Goal: Task Accomplishment & Management: Use online tool/utility

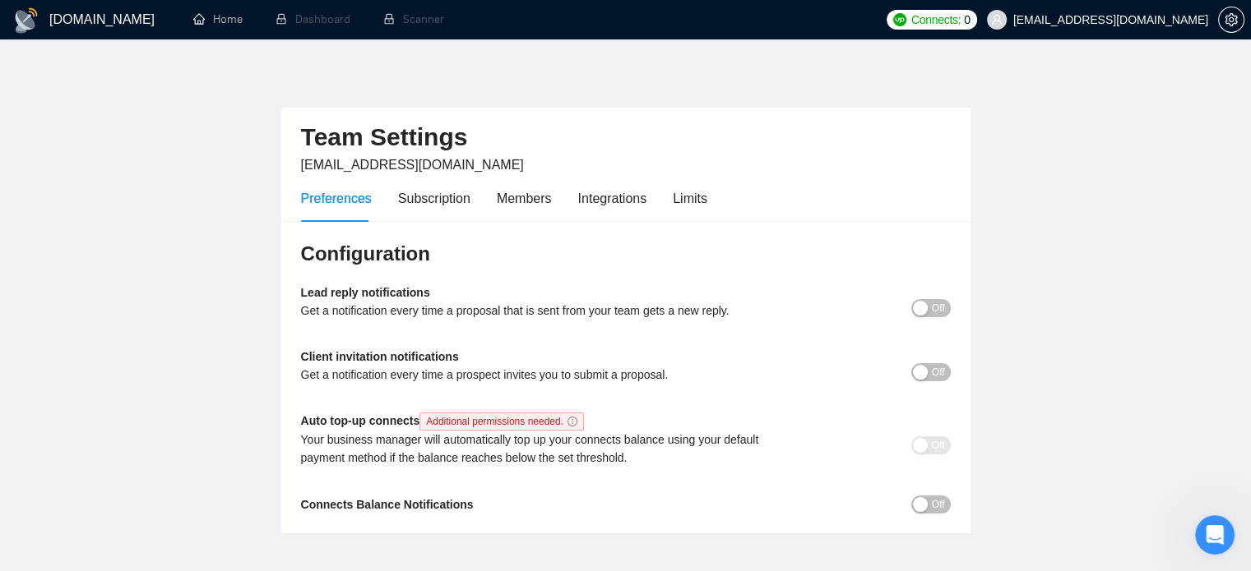
click at [88, 13] on h1 "[DOMAIN_NAME]" at bounding box center [101, 19] width 105 height 39
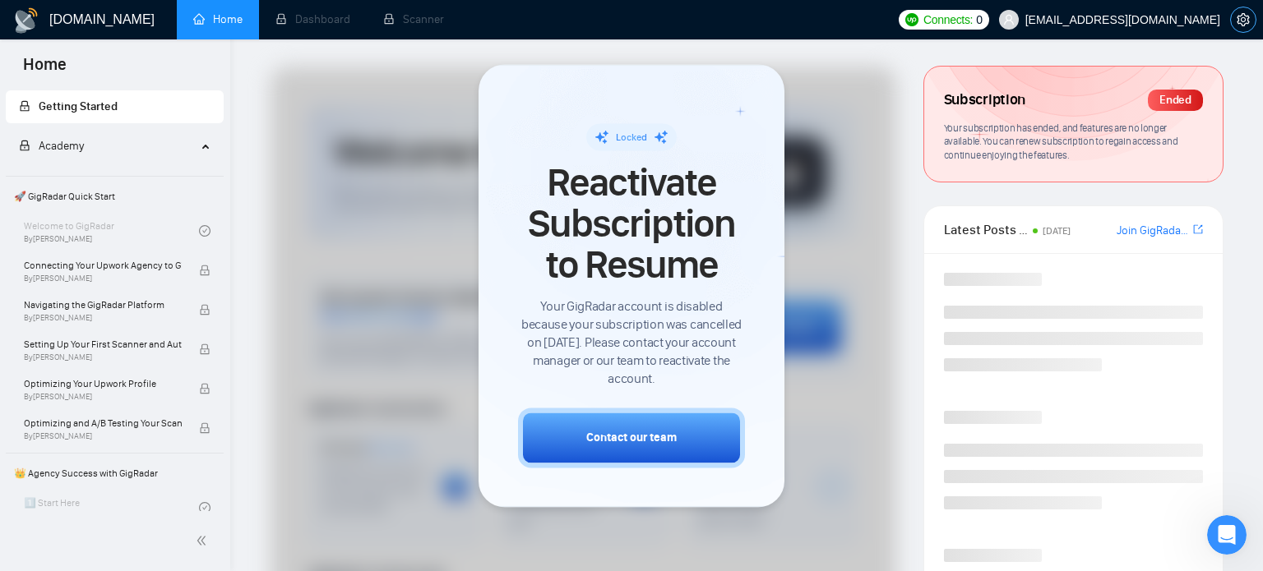
click at [1237, 14] on icon "setting" at bounding box center [1243, 19] width 13 height 13
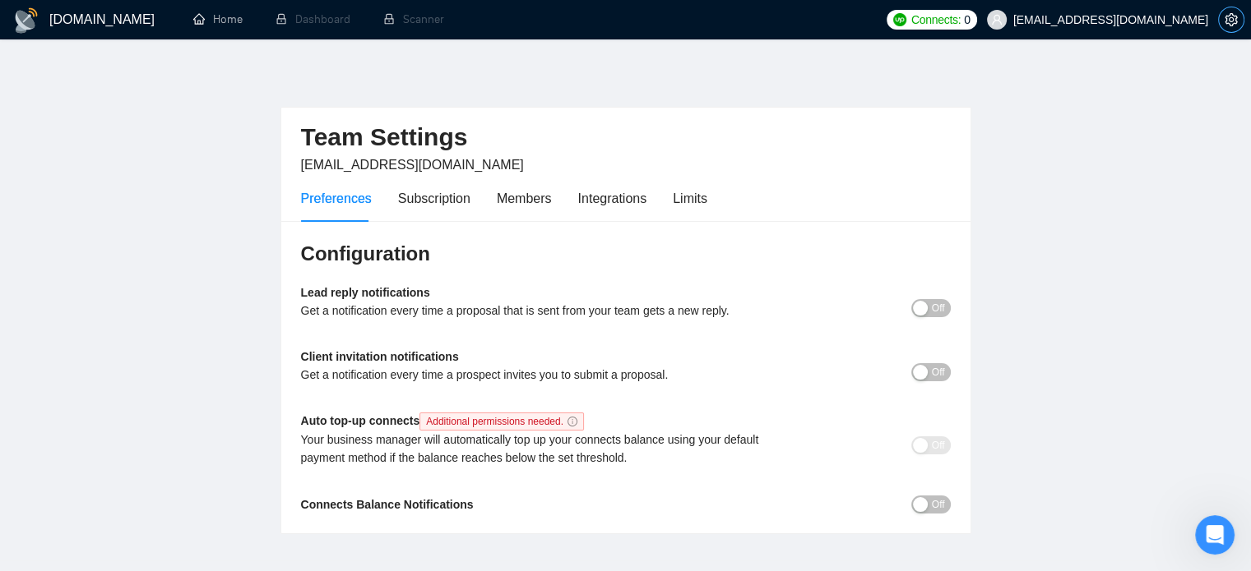
click at [1233, 25] on icon "setting" at bounding box center [1230, 19] width 13 height 13
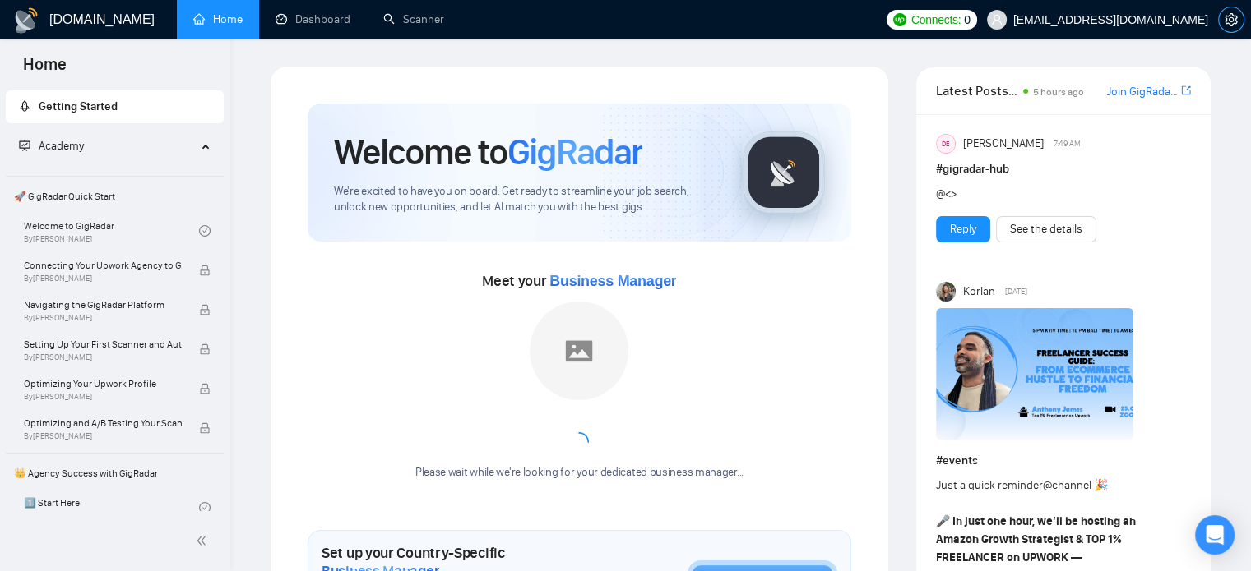
click at [1224, 25] on icon "setting" at bounding box center [1230, 19] width 13 height 13
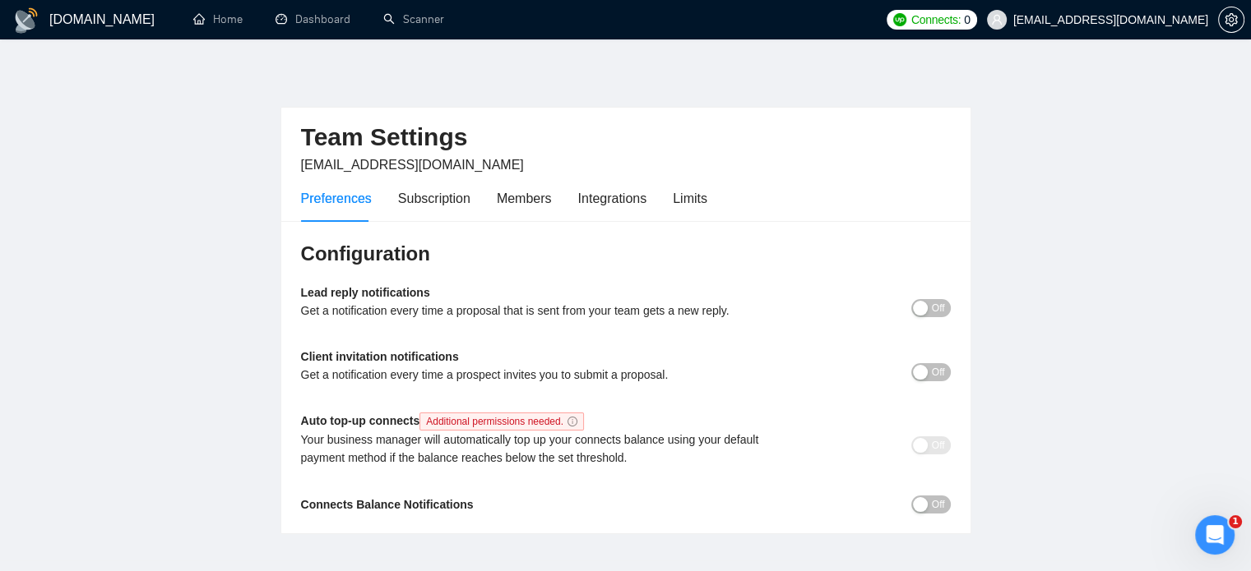
click at [73, 25] on h1 "[DOMAIN_NAME]" at bounding box center [101, 19] width 105 height 39
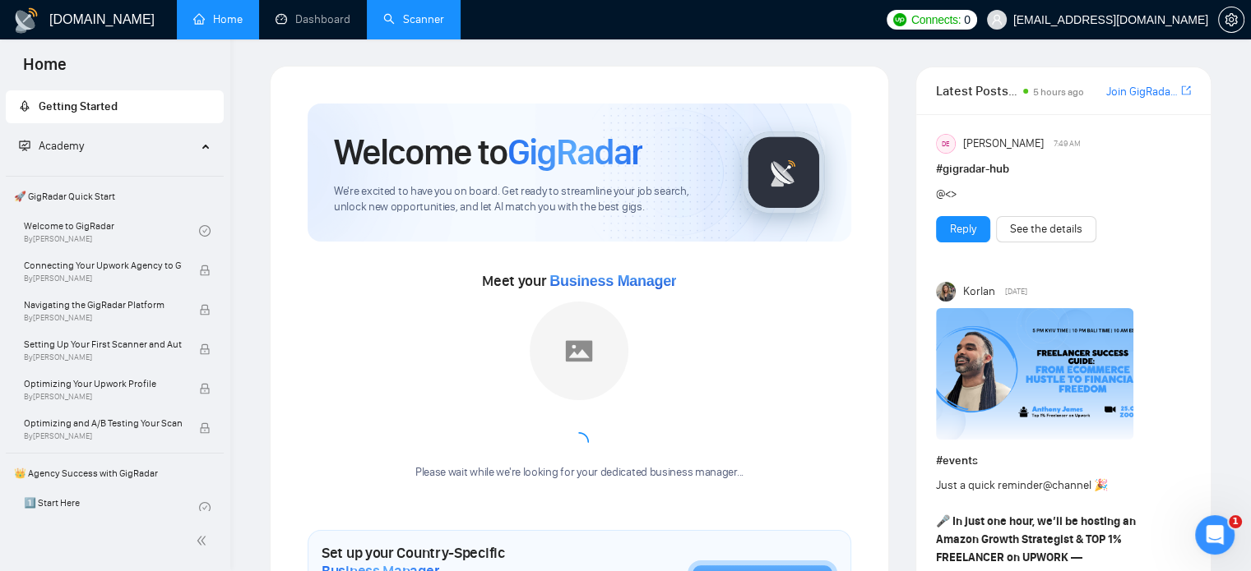
click at [409, 12] on link "Scanner" at bounding box center [413, 19] width 61 height 14
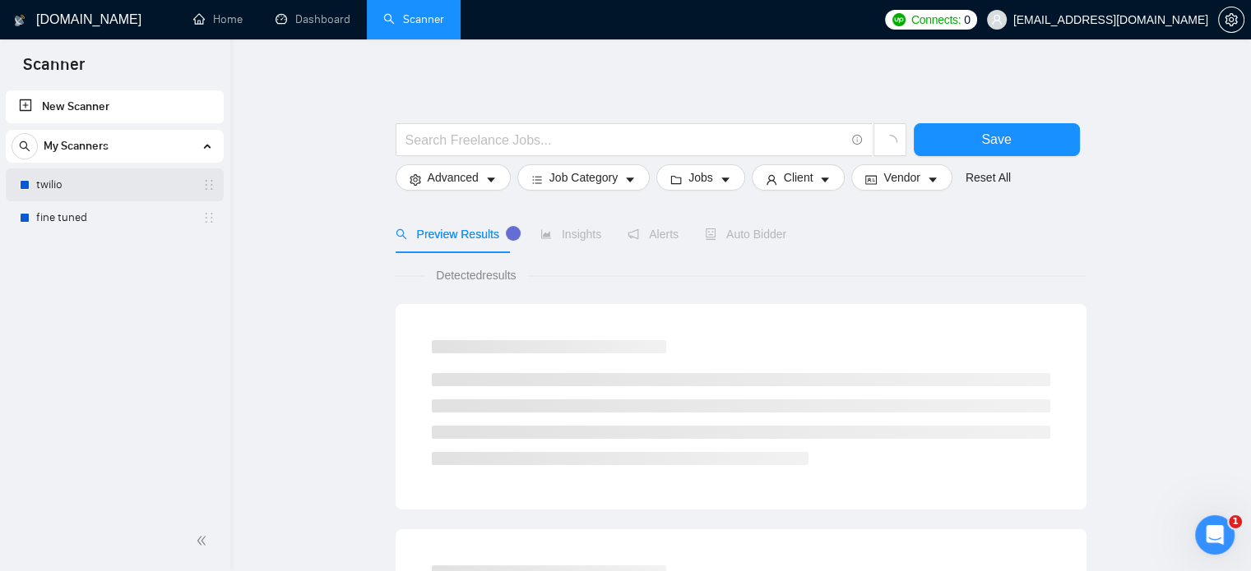
click at [119, 199] on link "twilio" at bounding box center [114, 185] width 156 height 33
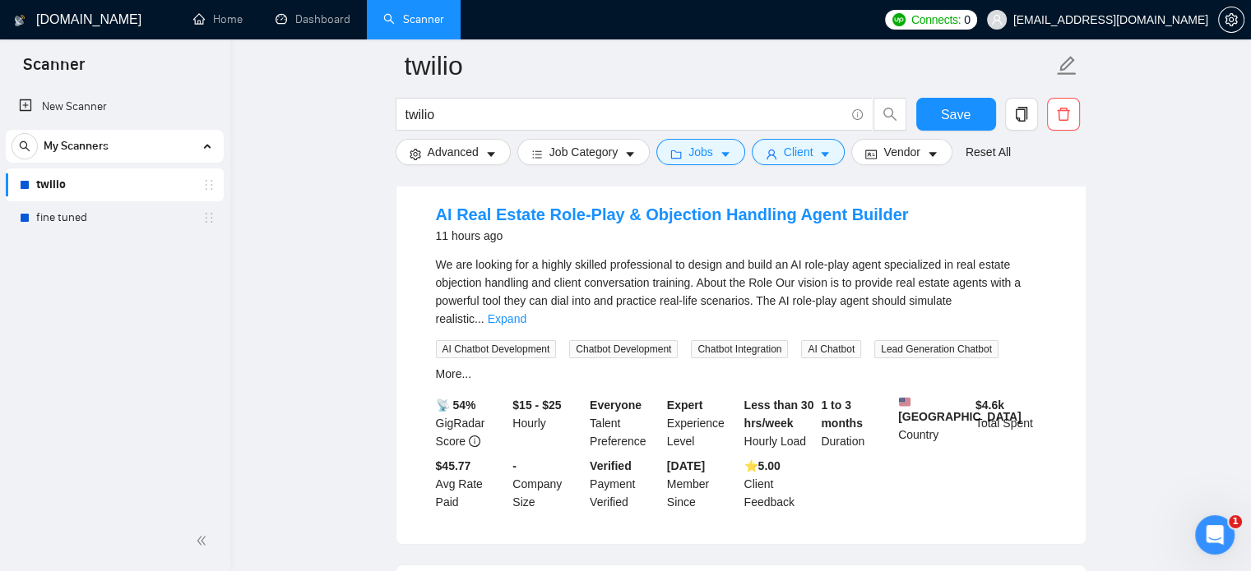
scroll to position [174, 0]
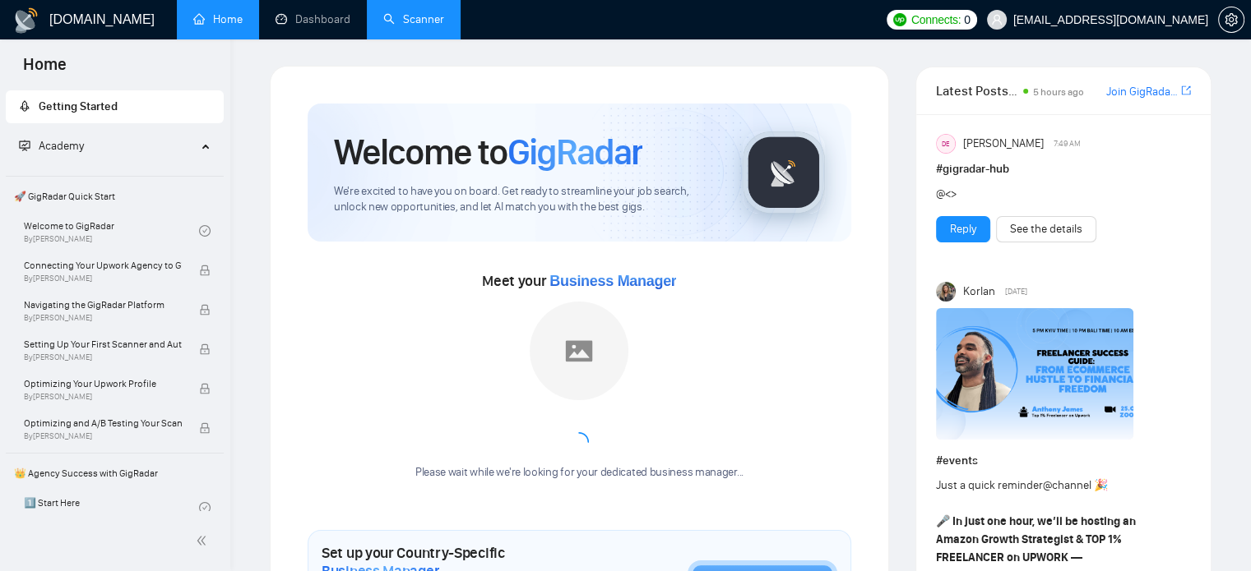
click at [395, 26] on link "Scanner" at bounding box center [413, 19] width 61 height 14
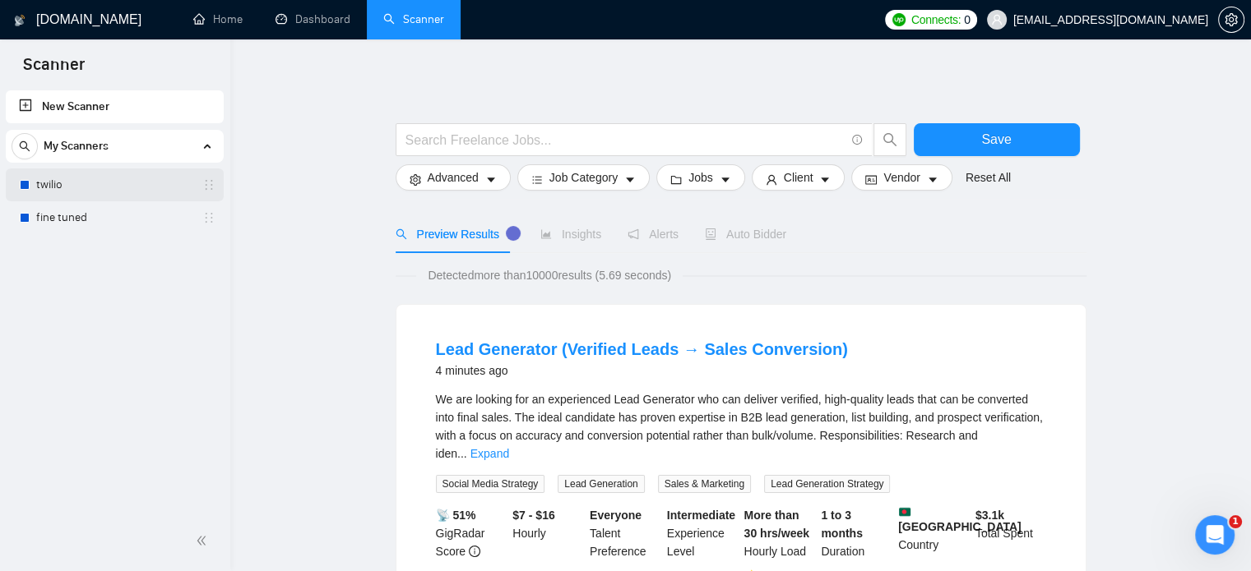
click at [79, 187] on link "twilio" at bounding box center [114, 185] width 156 height 33
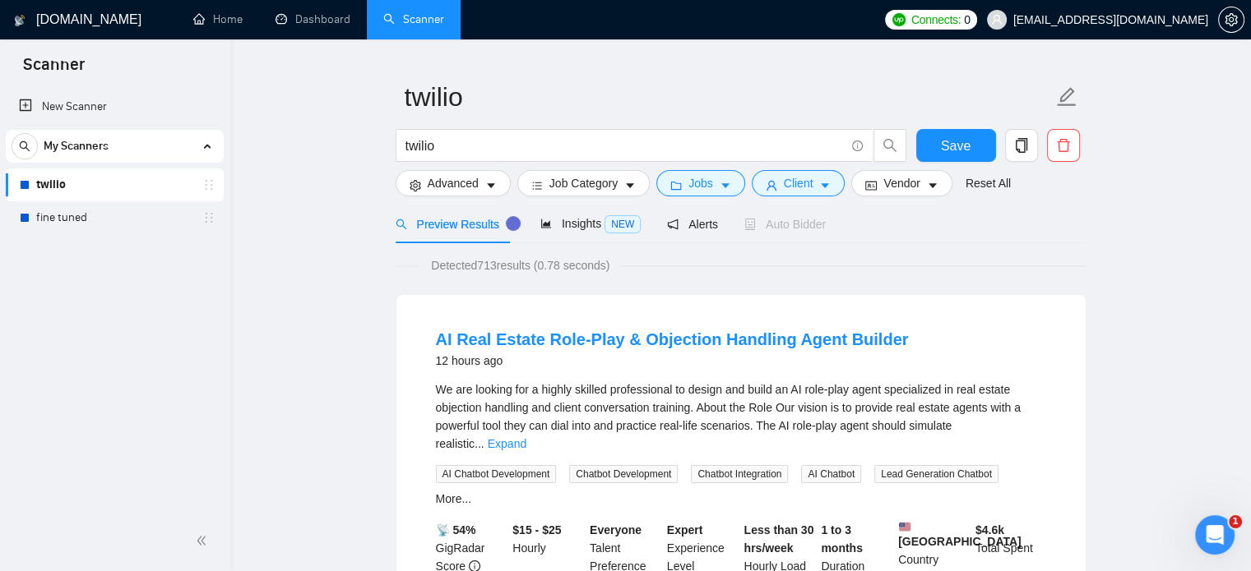
scroll to position [38, 0]
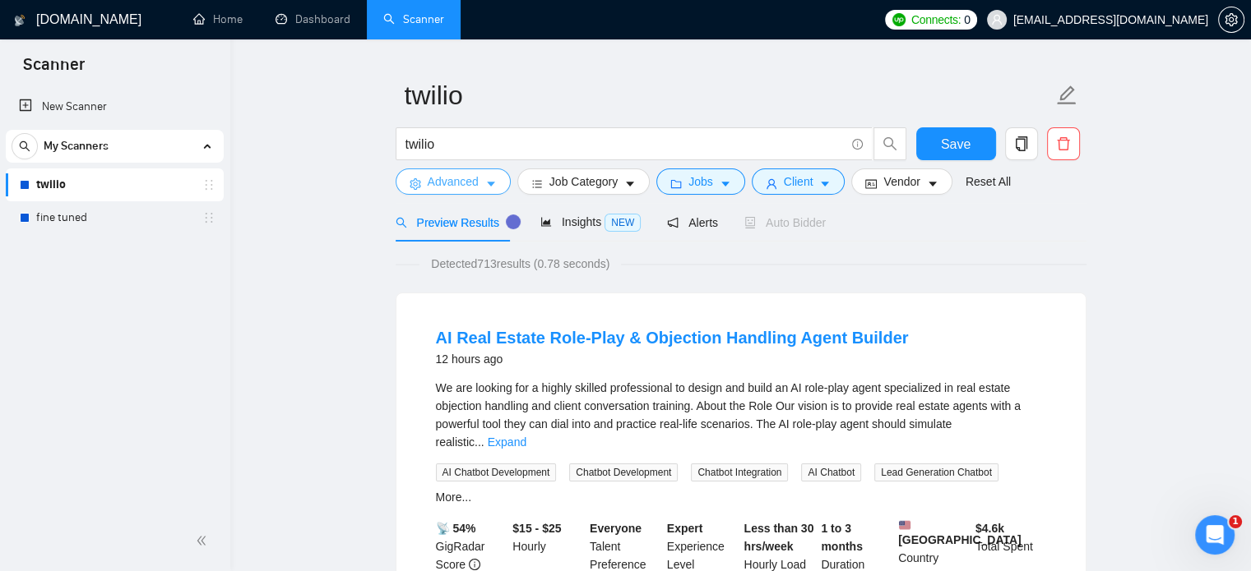
click at [485, 178] on icon "caret-down" at bounding box center [491, 184] width 12 height 12
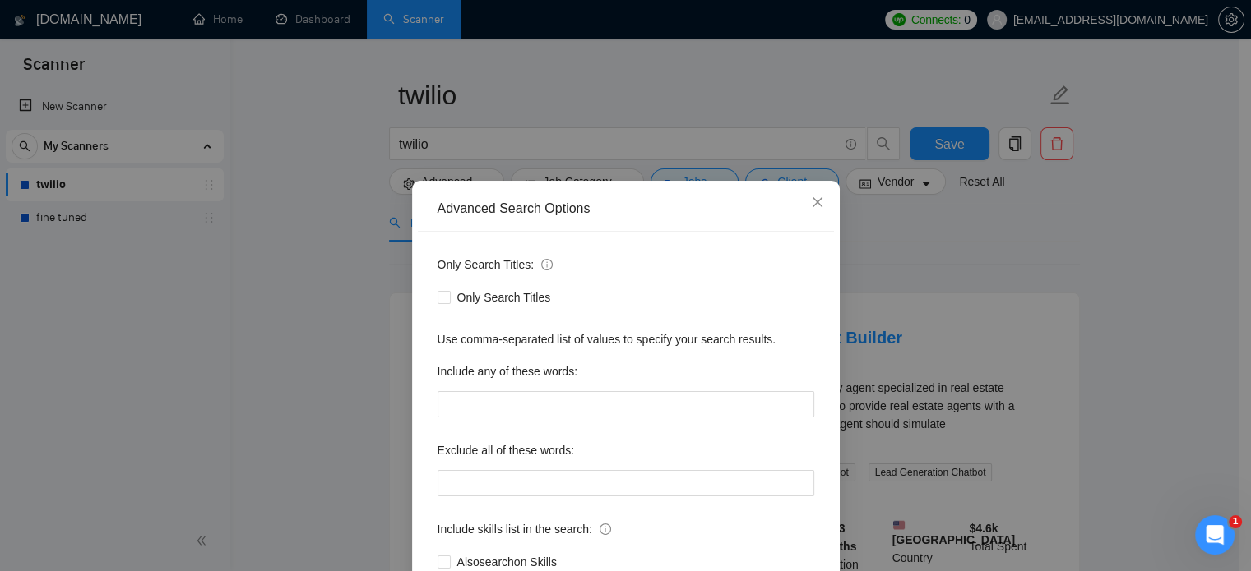
click at [352, 249] on div "Advanced Search Options Only Search Titles: Only Search Titles Use comma-separa…" at bounding box center [625, 285] width 1251 height 571
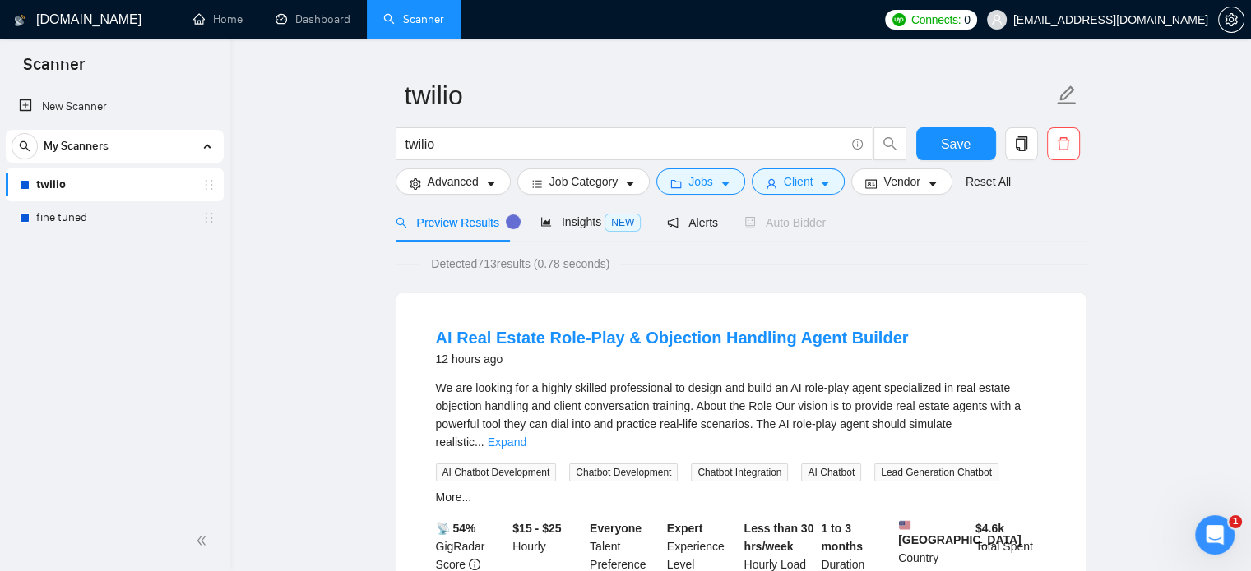
drag, startPoint x: 364, startPoint y: 275, endPoint x: 931, endPoint y: 212, distance: 570.0
click at [931, 212] on div "Preview Results Insights NEW Alerts Auto Bidder" at bounding box center [741, 222] width 691 height 39
click at [918, 183] on button "Vendor" at bounding box center [901, 182] width 100 height 26
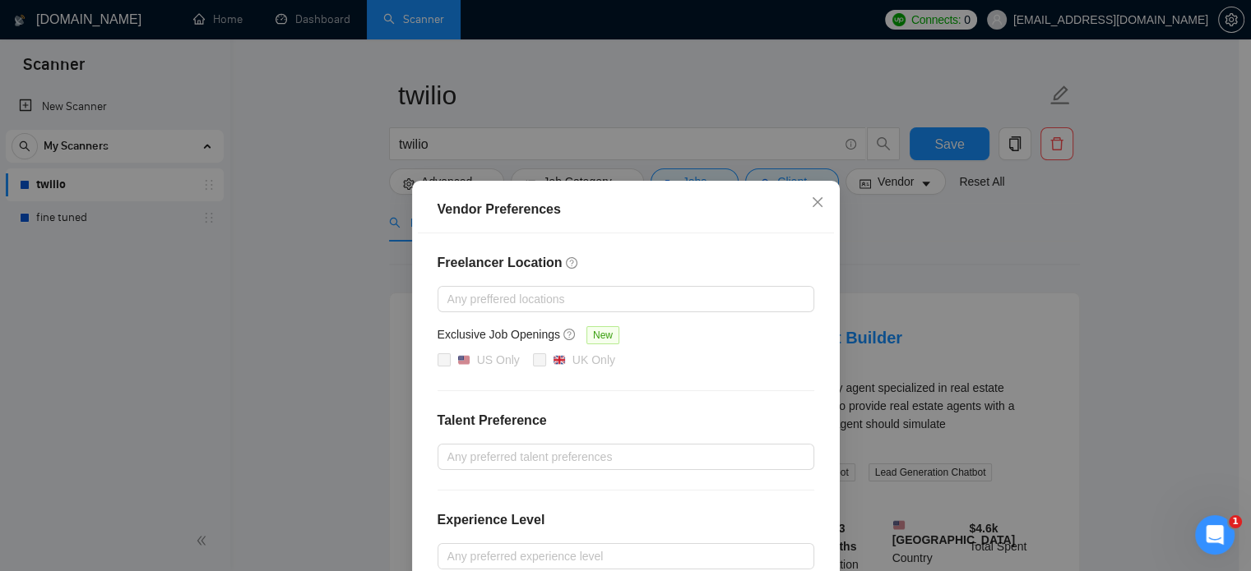
click at [910, 231] on div "Vendor Preferences Freelancer Location Any preffered locations Exclusive Job Op…" at bounding box center [625, 285] width 1251 height 571
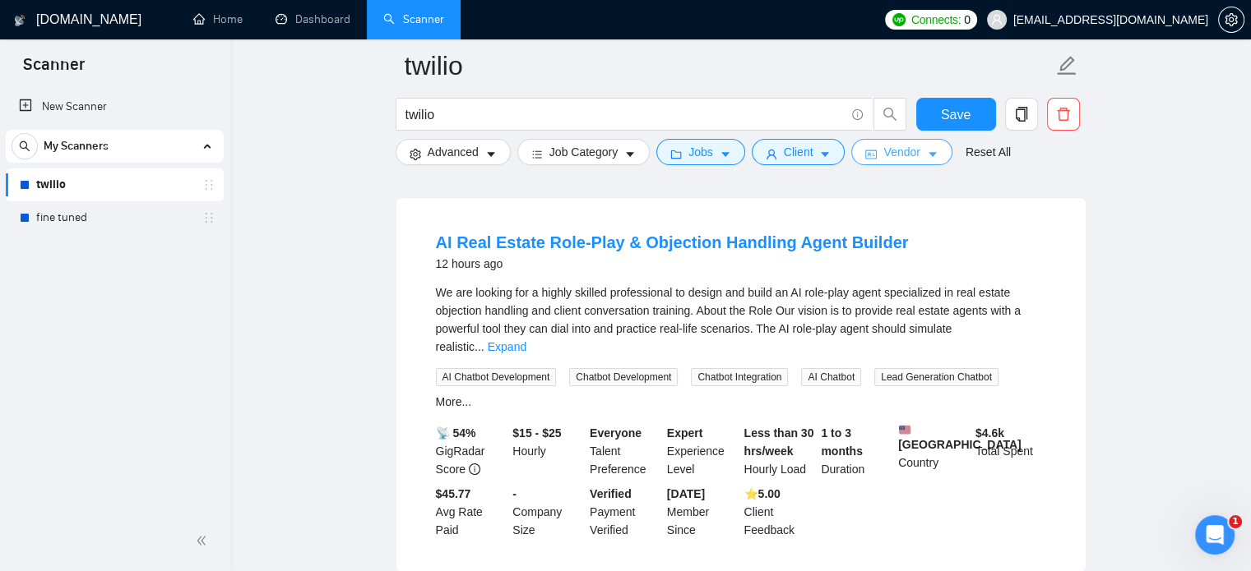
scroll to position [135, 0]
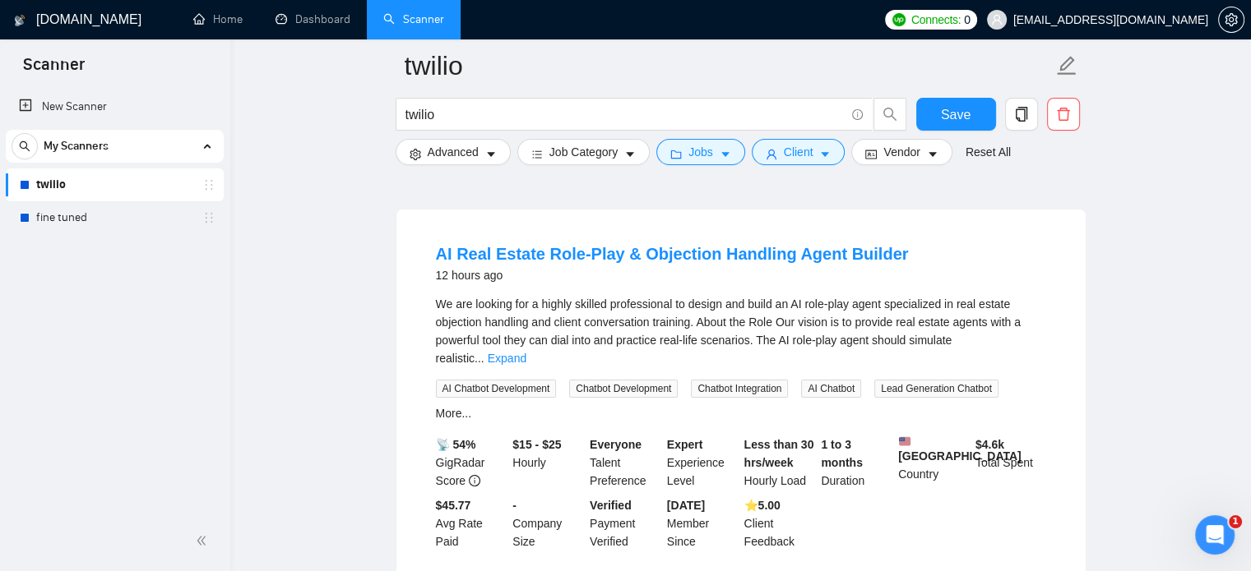
click at [875, 152] on button "Vendor" at bounding box center [901, 152] width 100 height 26
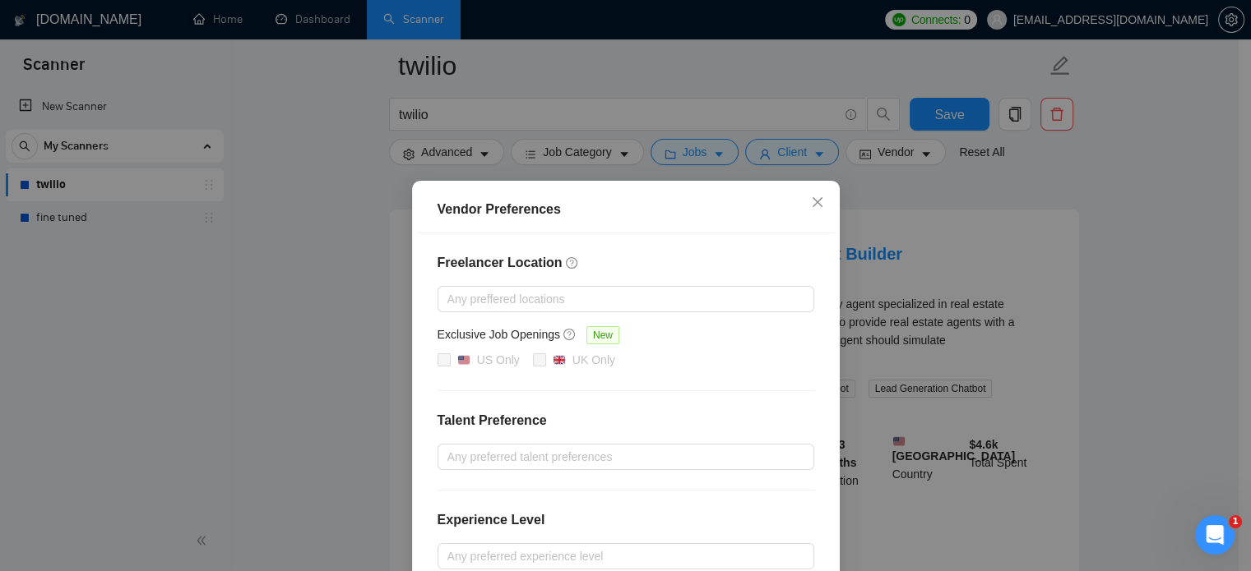
click at [470, 265] on h4 "Freelancer Location" at bounding box center [625, 263] width 377 height 20
click at [503, 212] on div "Vendor Preferences" at bounding box center [625, 210] width 377 height 20
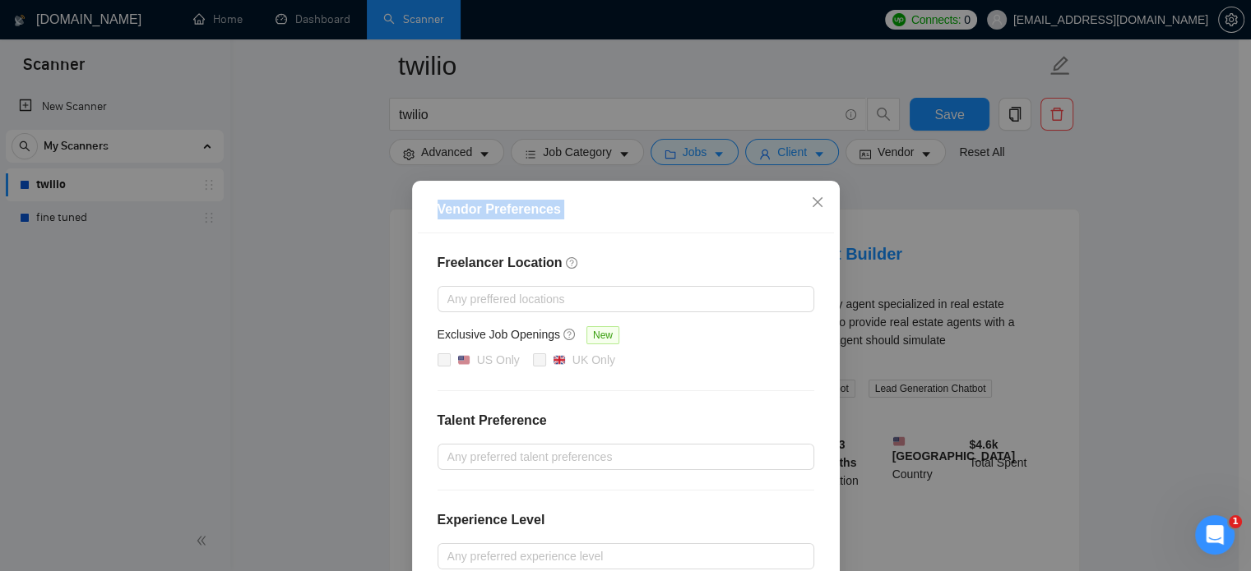
click at [503, 212] on div "Vendor Preferences" at bounding box center [625, 210] width 377 height 20
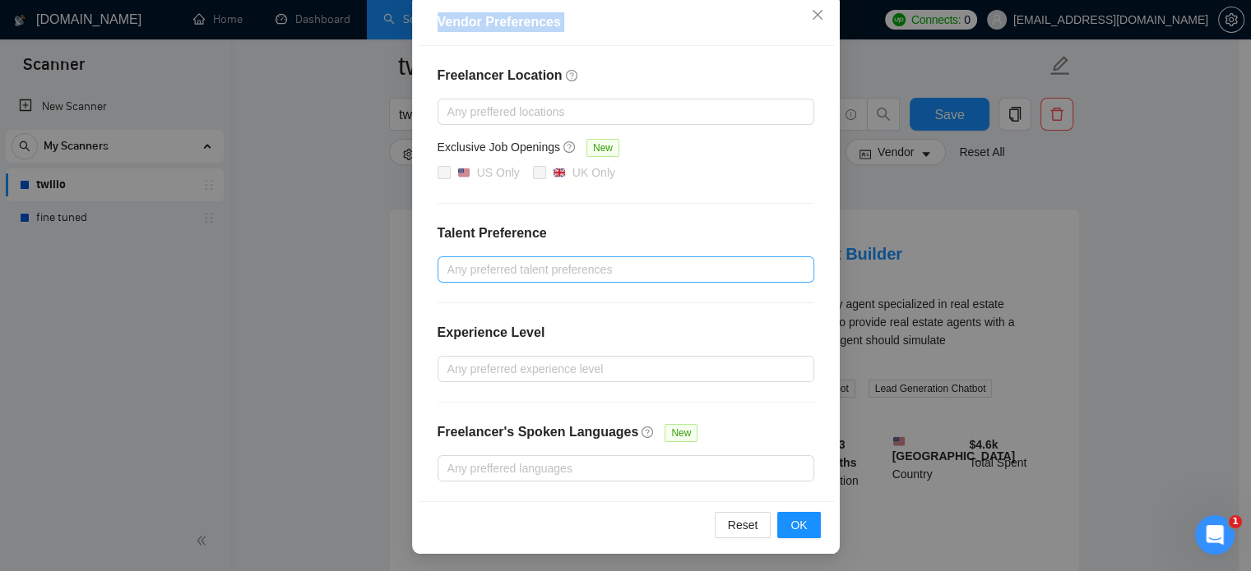
scroll to position [0, 0]
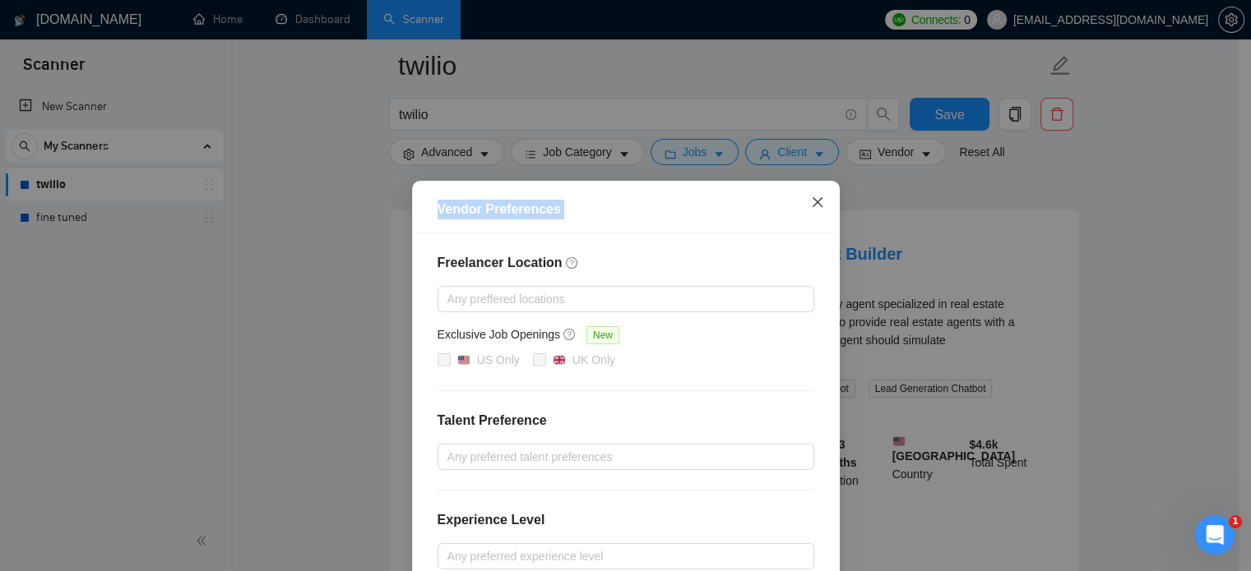
click at [812, 202] on icon "close" at bounding box center [817, 202] width 10 height 10
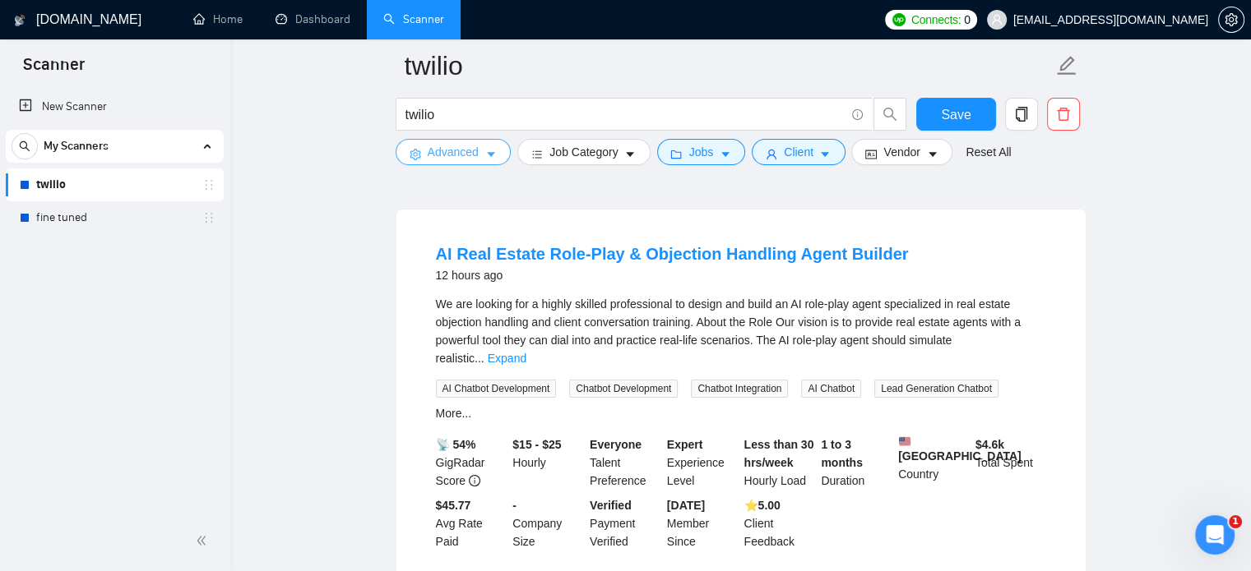
click at [479, 158] on button "Advanced" at bounding box center [453, 152] width 115 height 26
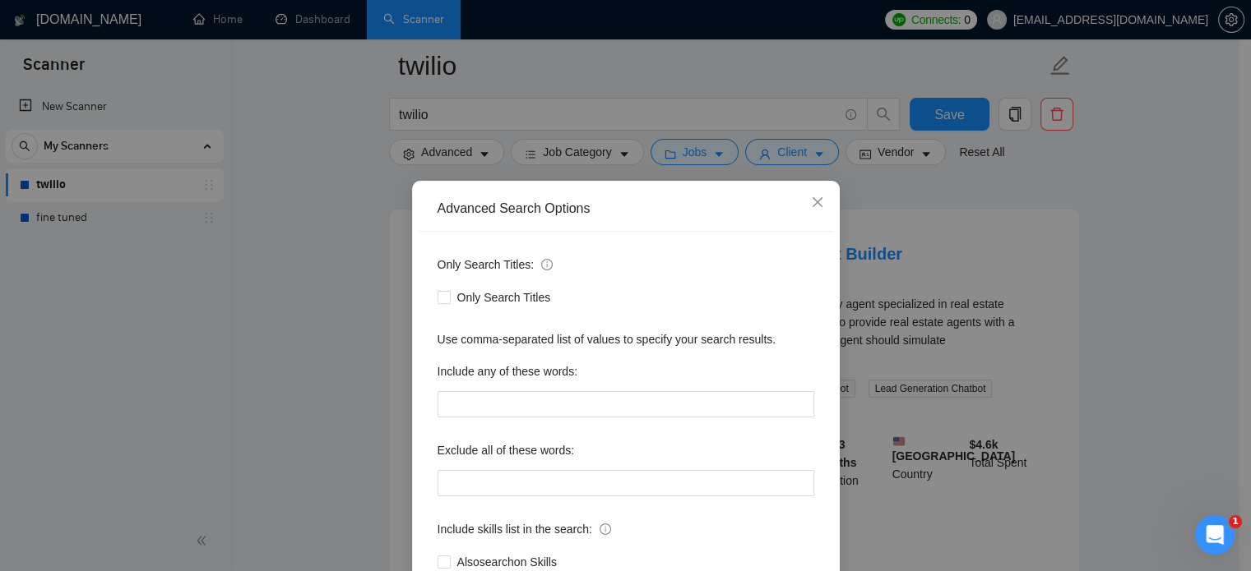
click at [224, 260] on div "Advanced Search Options Only Search Titles: Only Search Titles Use comma-separa…" at bounding box center [625, 285] width 1251 height 571
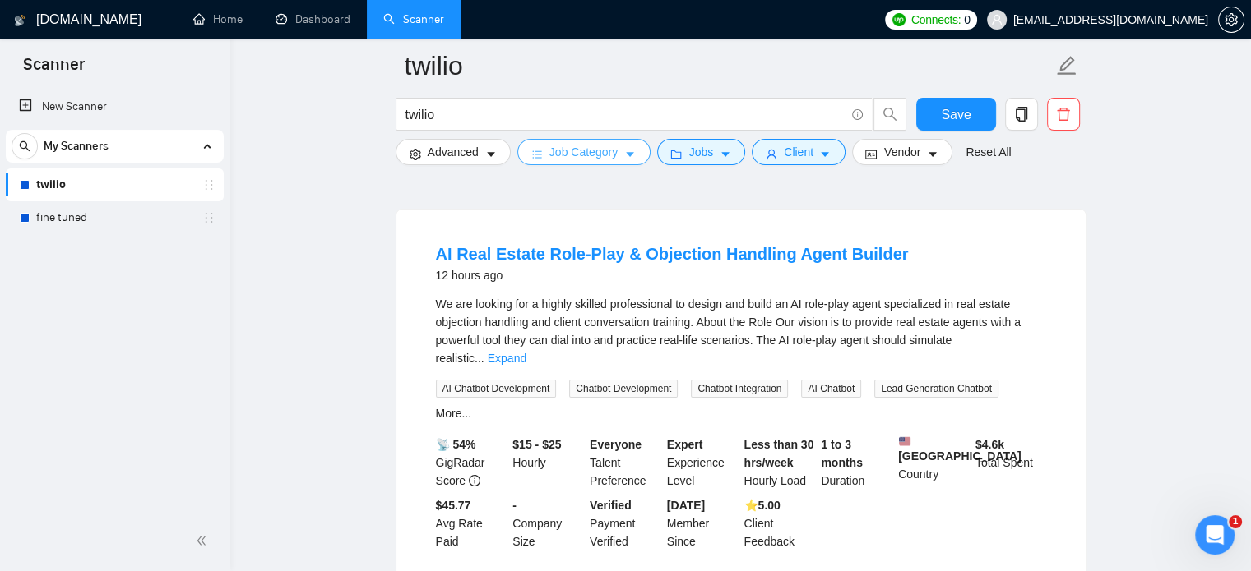
click at [613, 151] on span "Job Category" at bounding box center [583, 152] width 68 height 18
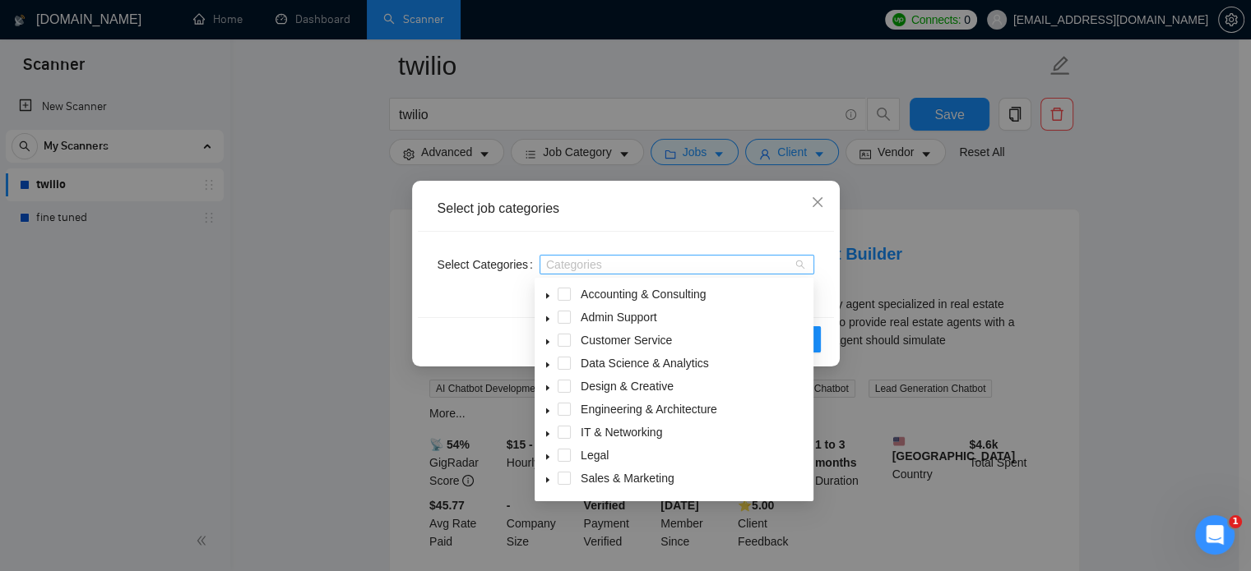
click at [619, 269] on div at bounding box center [669, 264] width 250 height 13
click at [818, 203] on icon "close" at bounding box center [817, 202] width 13 height 13
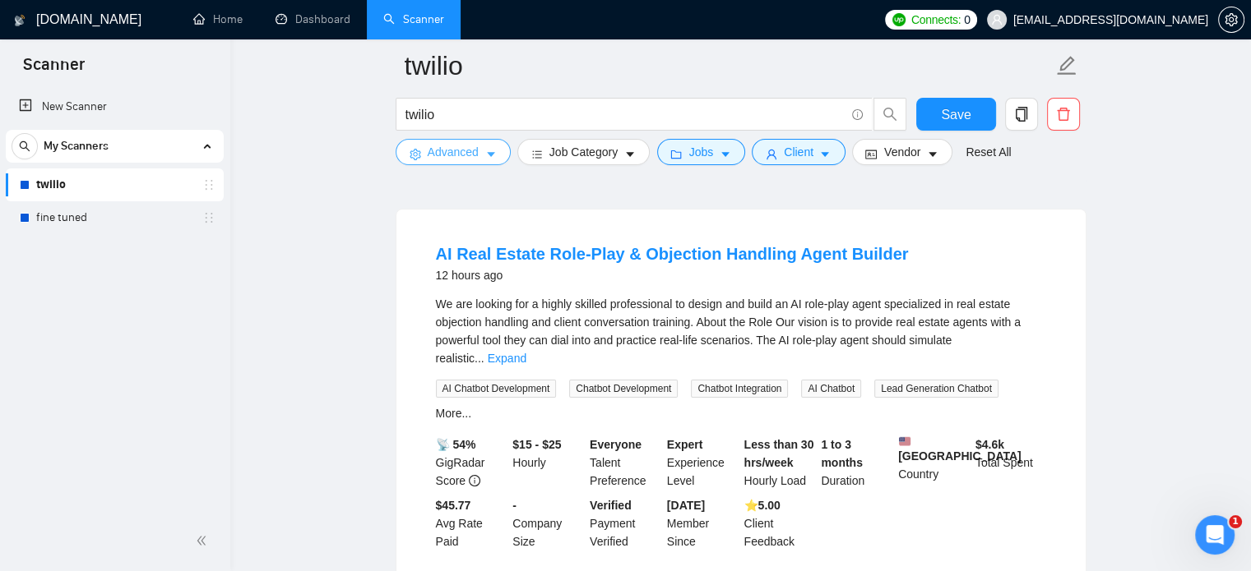
click at [464, 147] on span "Advanced" at bounding box center [453, 152] width 51 height 18
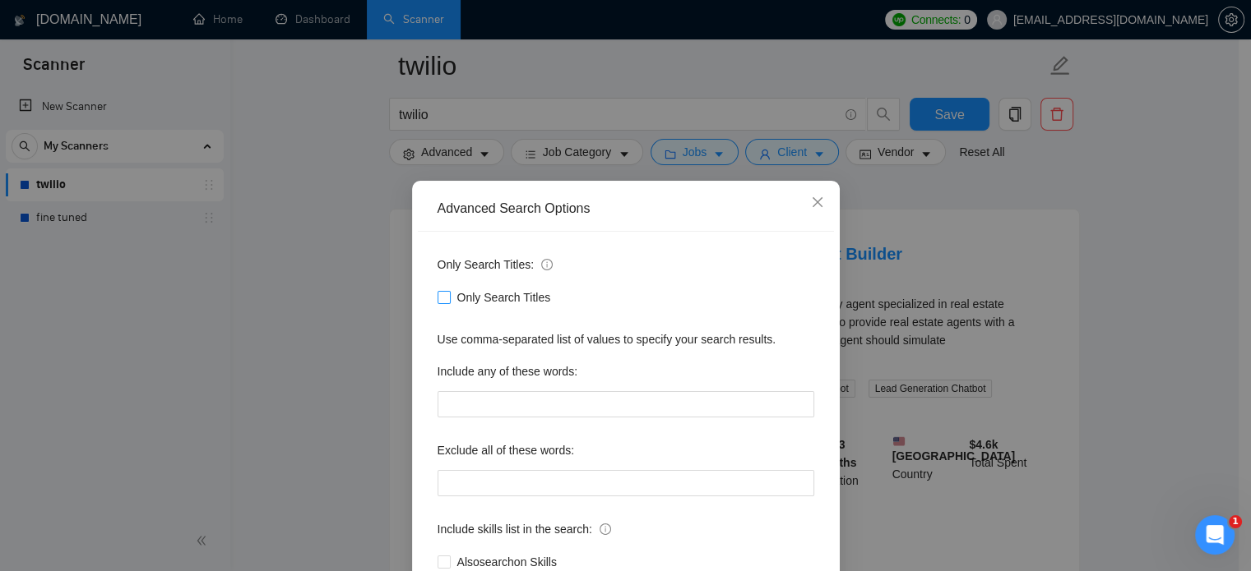
click at [437, 303] on span at bounding box center [443, 297] width 13 height 13
click at [437, 303] on input "Only Search Titles" at bounding box center [443, 297] width 12 height 12
click at [437, 303] on span at bounding box center [443, 297] width 13 height 13
click at [437, 303] on input "Only Search Titles" at bounding box center [443, 297] width 12 height 12
checkbox input "false"
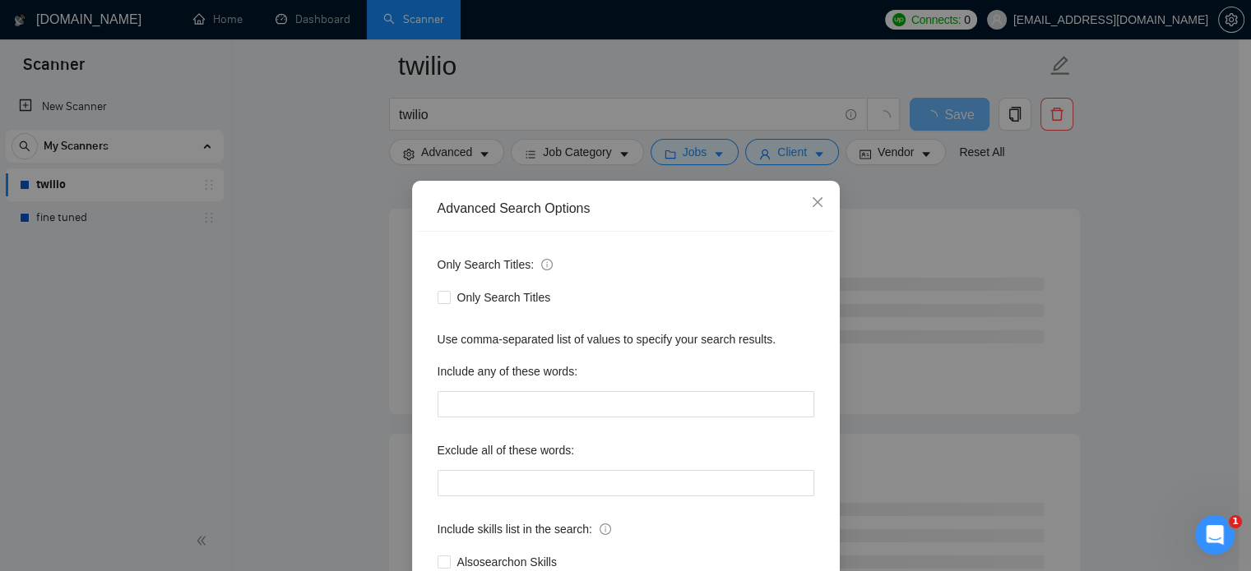
click at [221, 229] on div "Advanced Search Options Only Search Titles: Only Search Titles Use comma-separa…" at bounding box center [625, 285] width 1251 height 571
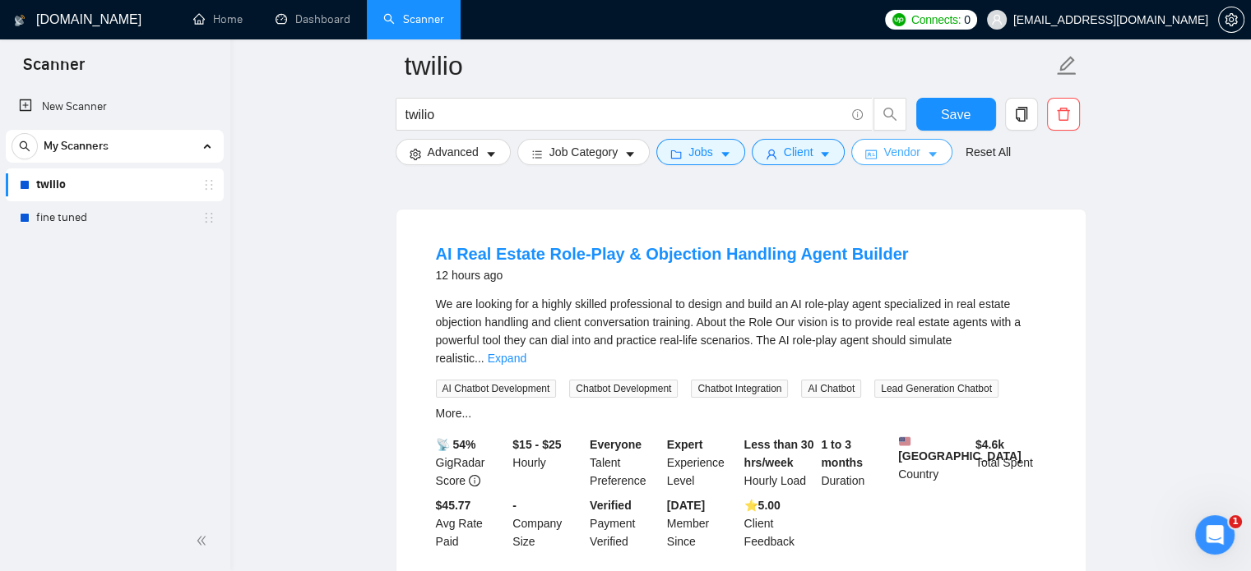
click at [917, 160] on button "Vendor" at bounding box center [901, 152] width 100 height 26
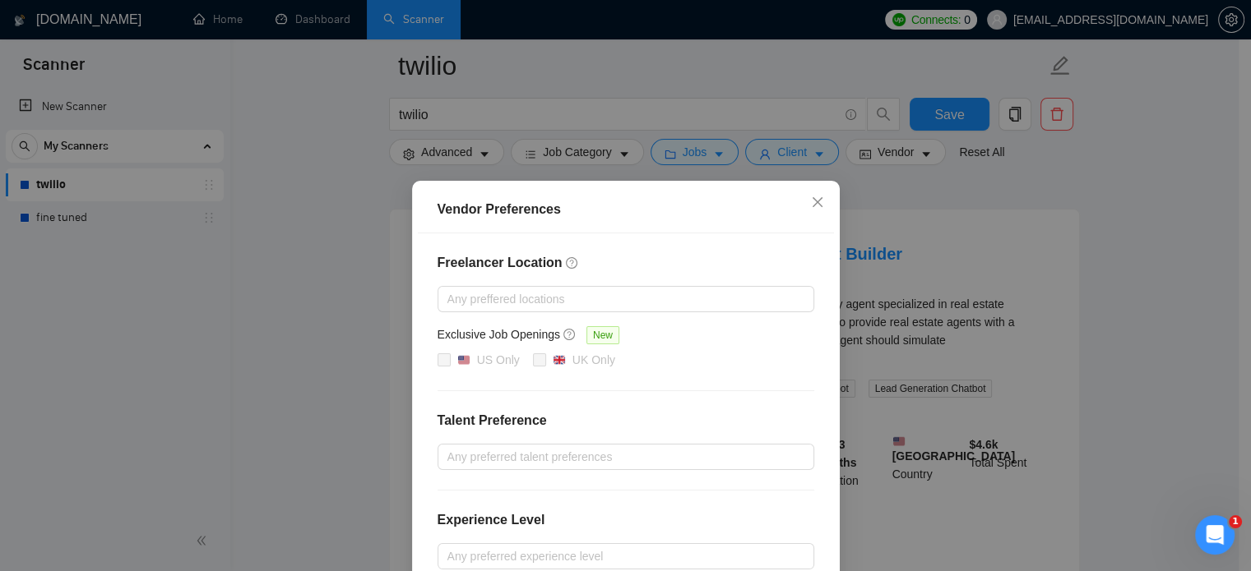
click at [352, 340] on div "Vendor Preferences Freelancer Location Any preffered locations Exclusive Job Op…" at bounding box center [625, 285] width 1251 height 571
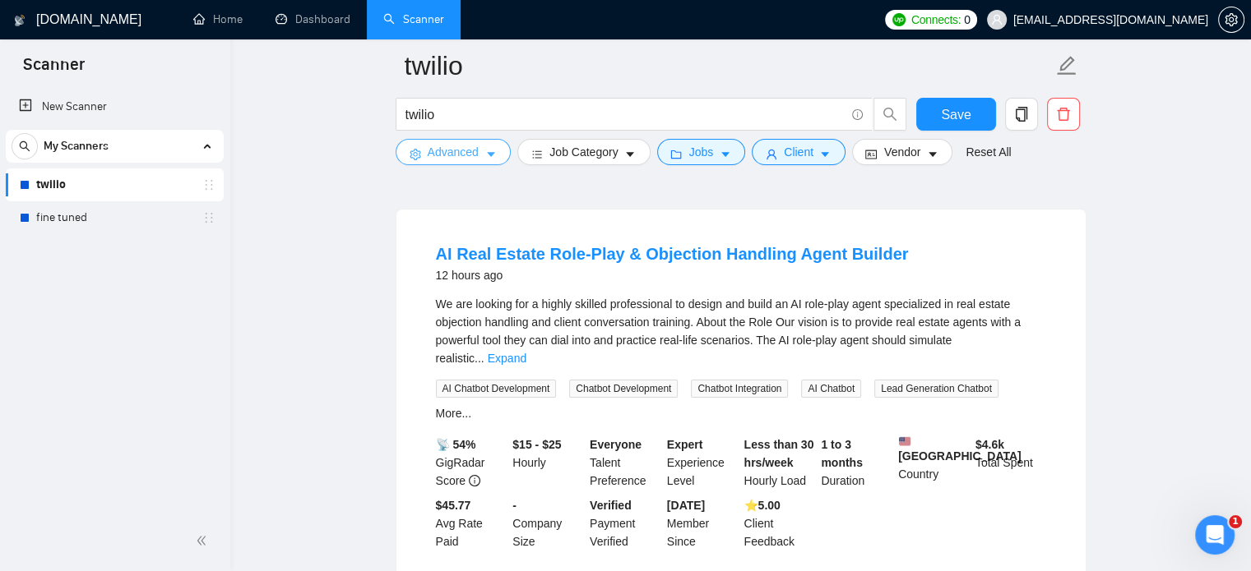
click at [485, 148] on span "caret-down" at bounding box center [491, 154] width 12 height 12
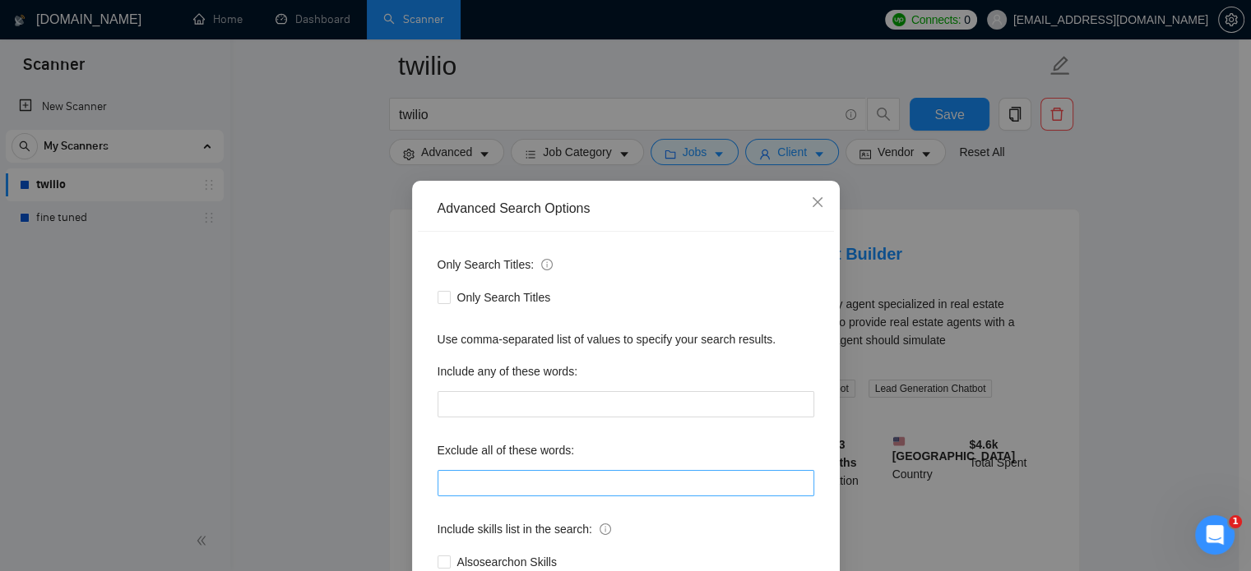
scroll to position [112, 0]
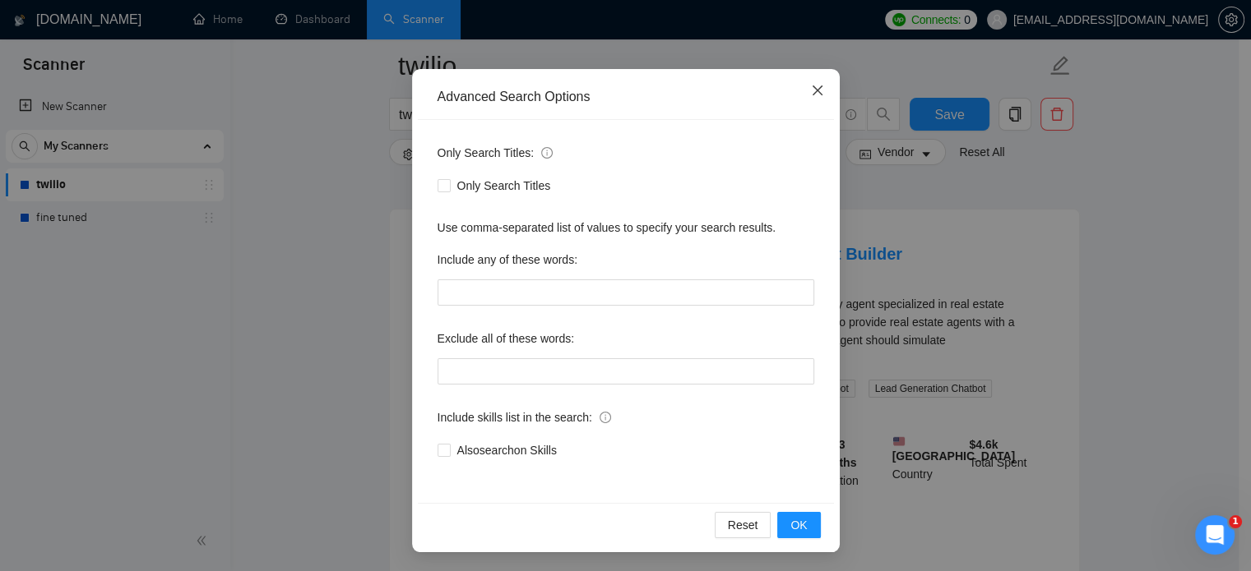
click at [811, 92] on icon "close" at bounding box center [817, 90] width 13 height 13
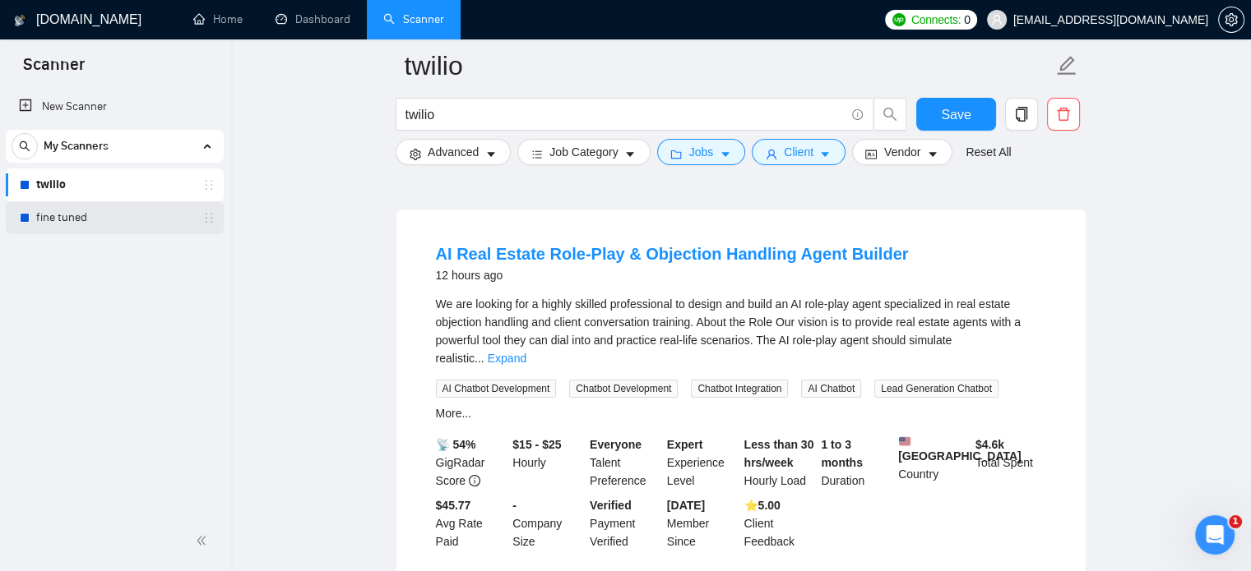
click at [115, 203] on link "fine tuned" at bounding box center [114, 217] width 156 height 33
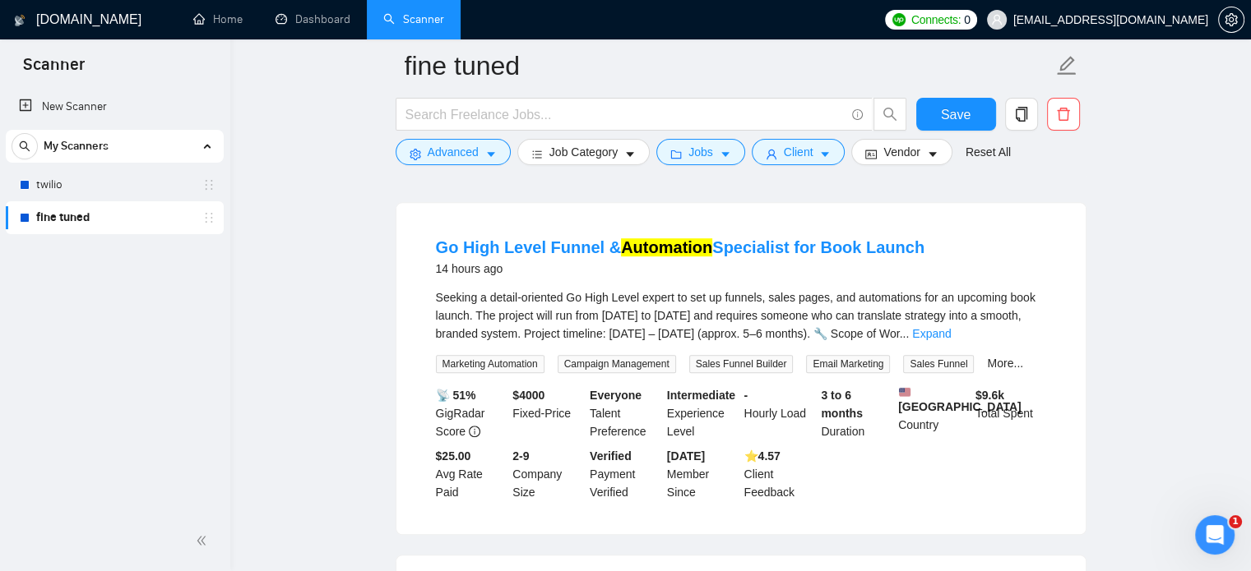
scroll to position [848, 0]
click at [533, 401] on b "$ 4000" at bounding box center [528, 394] width 32 height 13
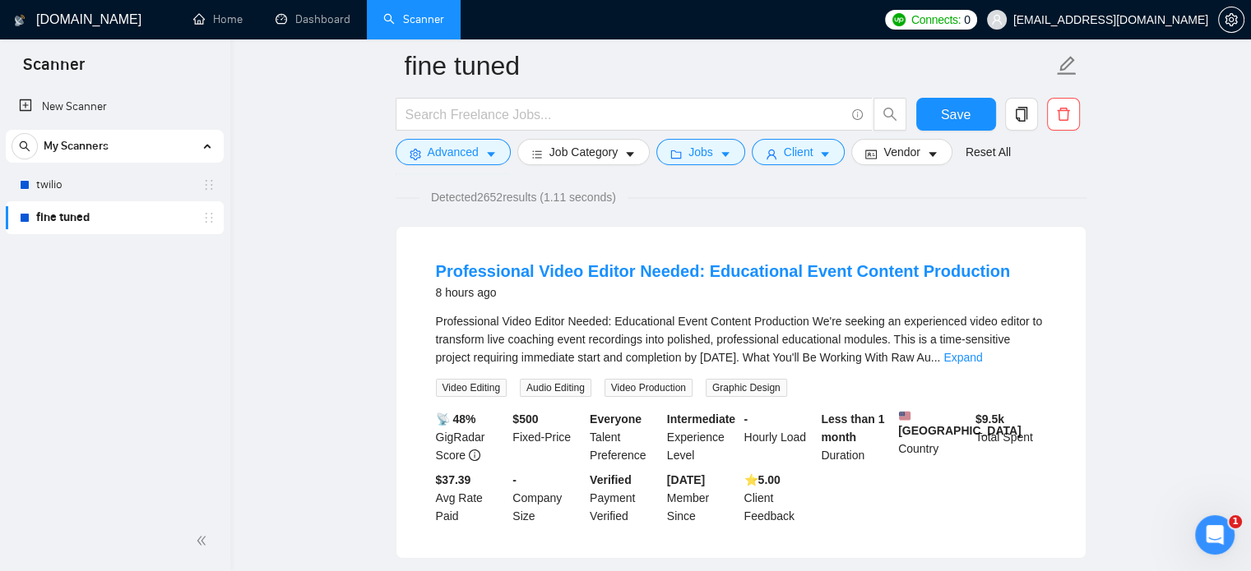
scroll to position [0, 0]
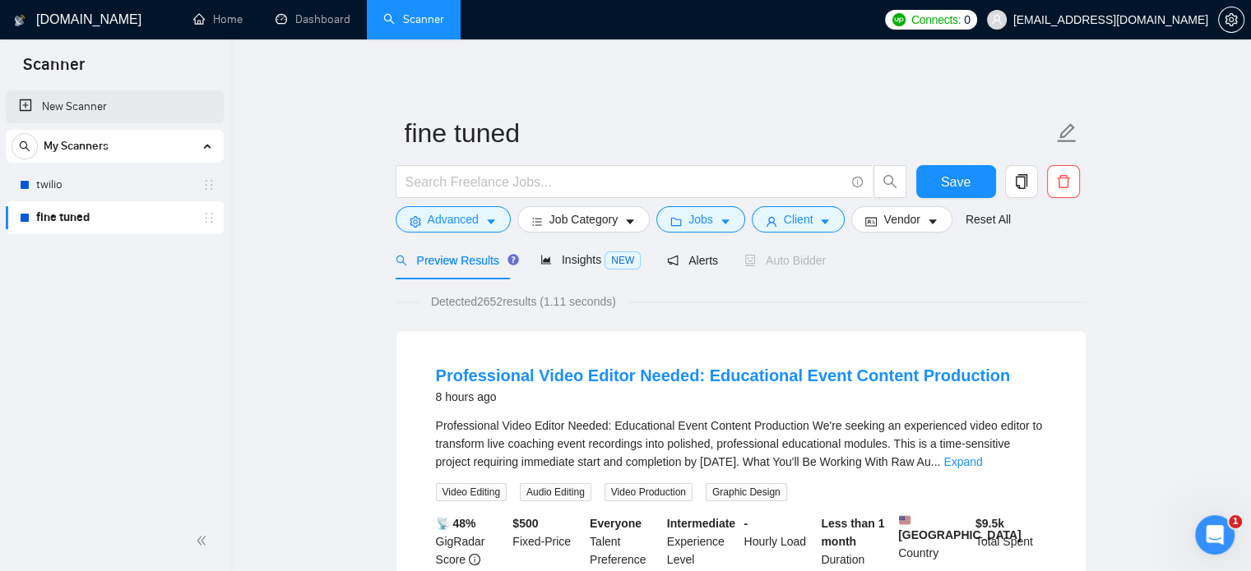
click at [58, 98] on link "New Scanner" at bounding box center [115, 106] width 192 height 33
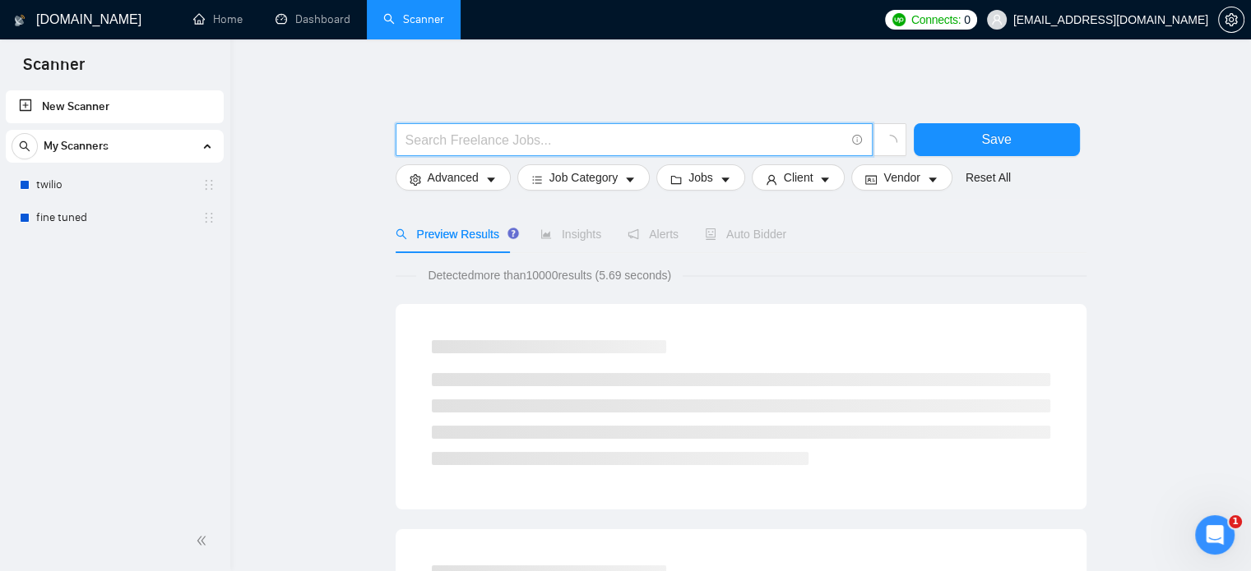
click at [535, 131] on input "text" at bounding box center [624, 140] width 439 height 21
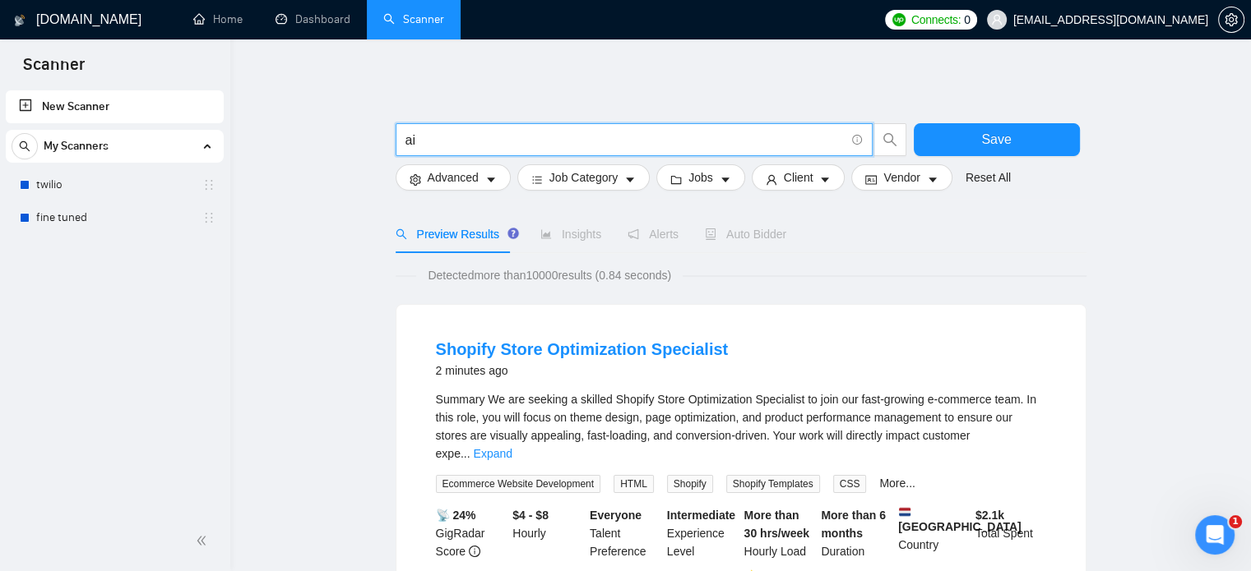
click at [460, 142] on input "ai" at bounding box center [624, 140] width 439 height 21
paste input "Skill: AI Agent Development"
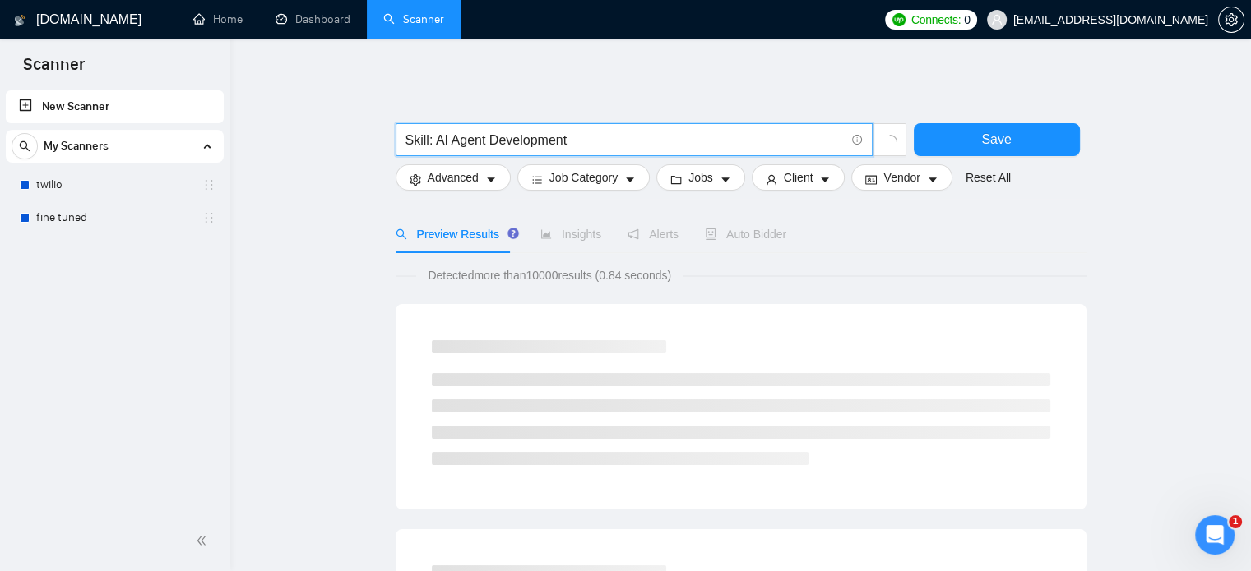
click at [434, 138] on input "Skill: AI Agent Development" at bounding box center [624, 140] width 439 height 21
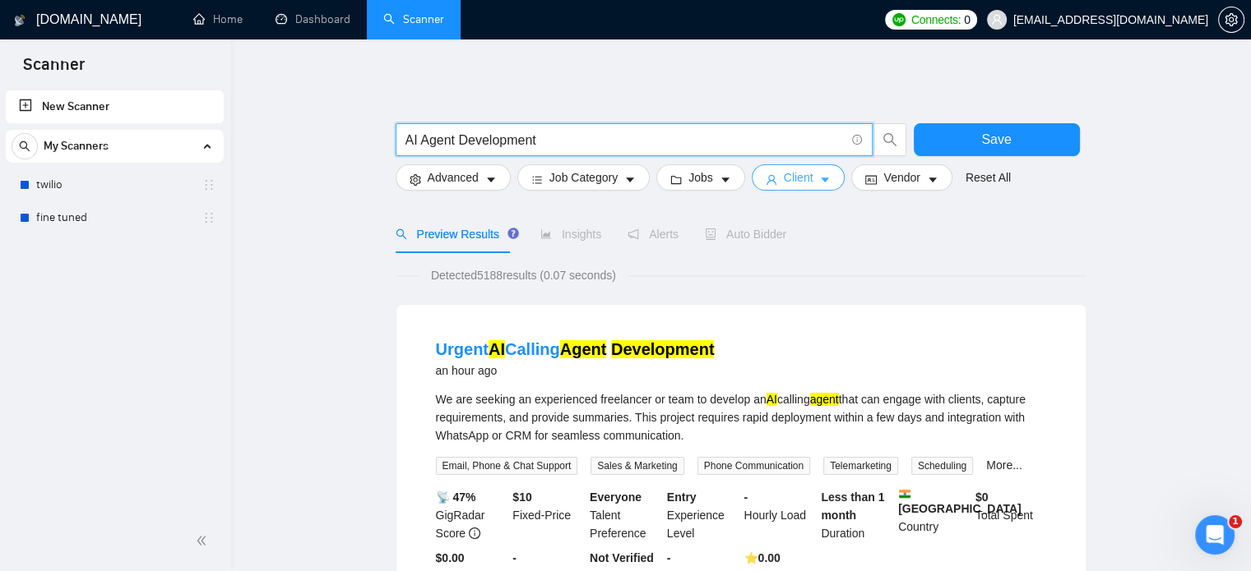
type input "AI Agent Development"
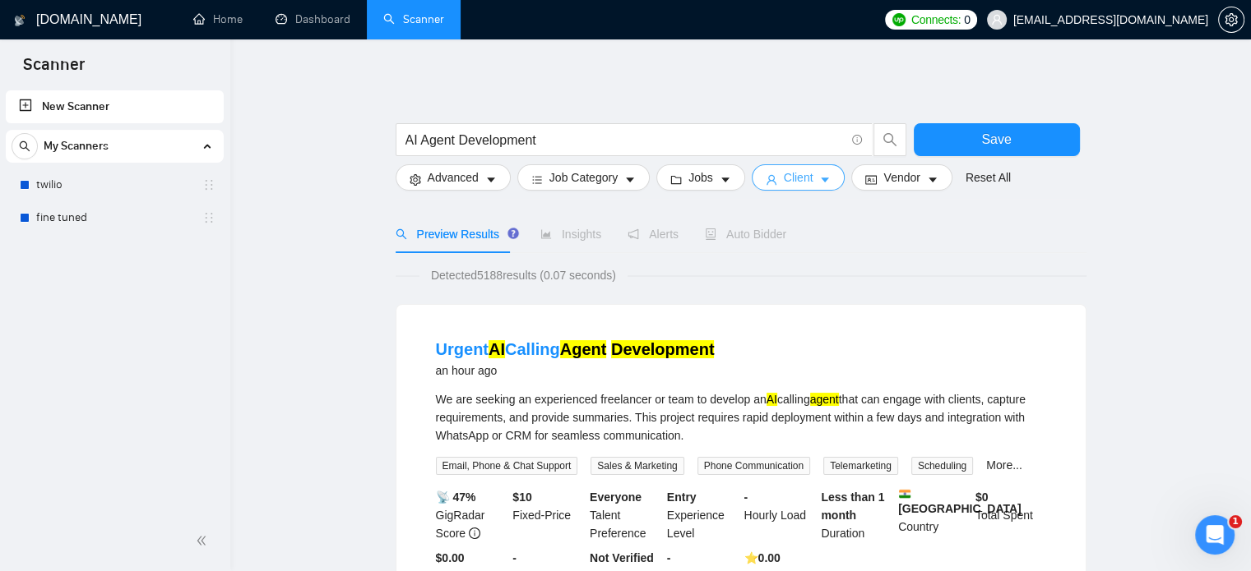
click at [809, 177] on button "Client" at bounding box center [799, 177] width 94 height 26
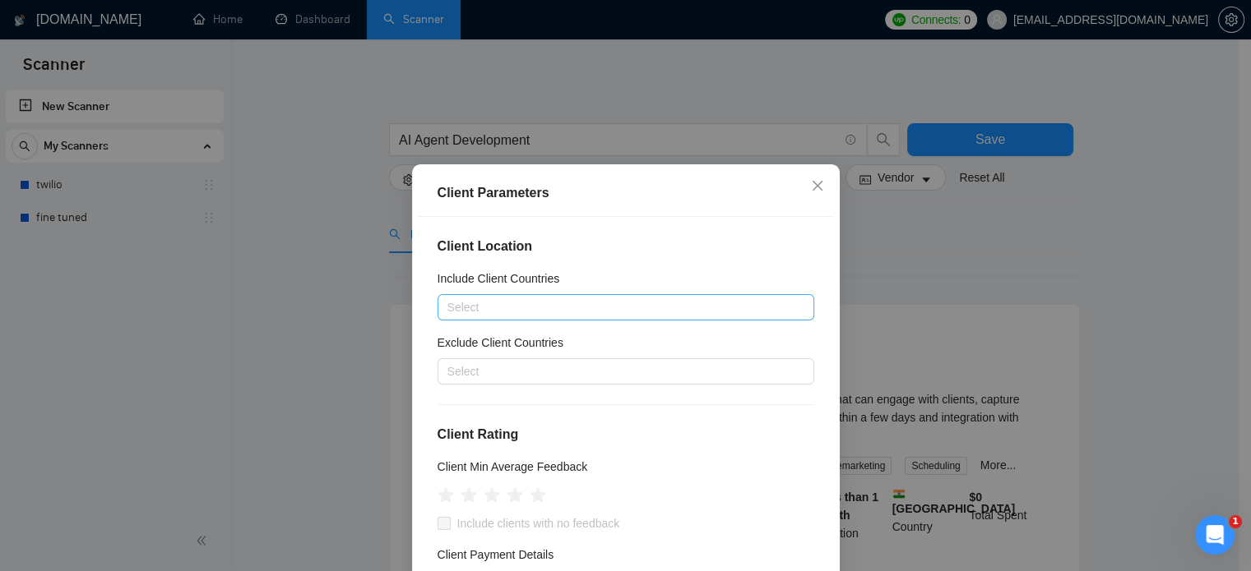
click at [579, 306] on div at bounding box center [618, 308] width 352 height 20
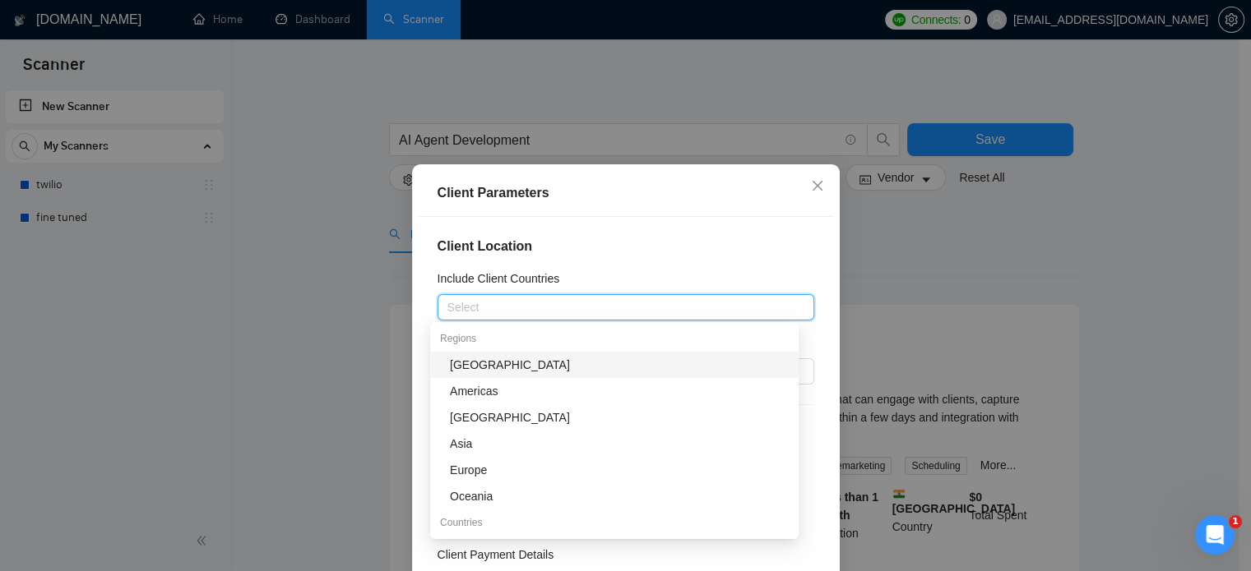
type input "u"
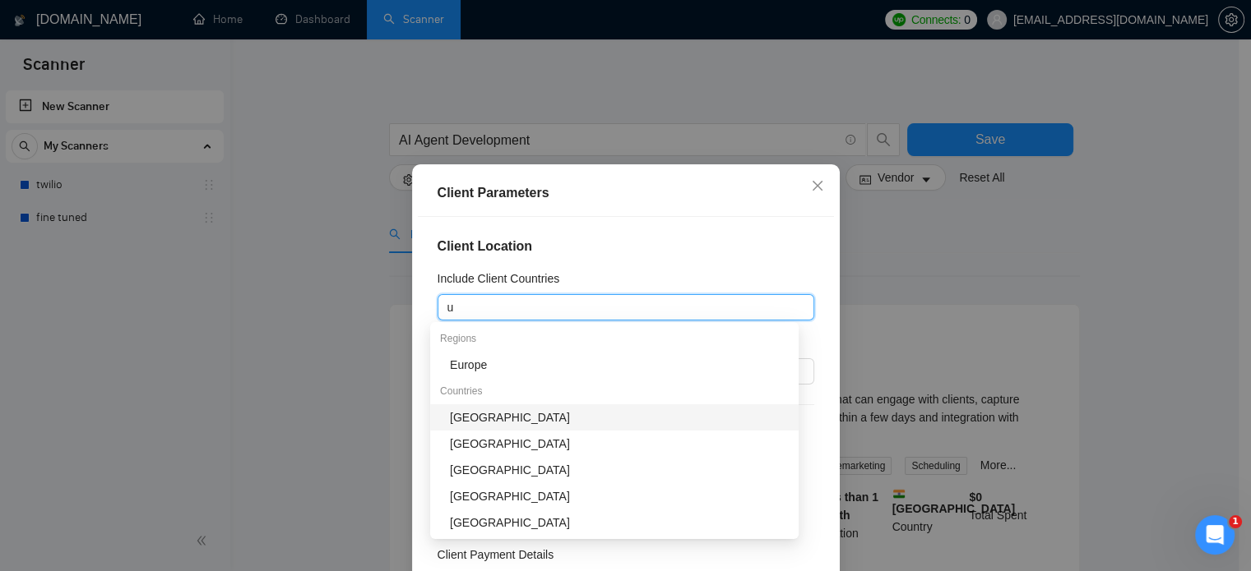
click at [516, 415] on div "United States" at bounding box center [619, 418] width 339 height 18
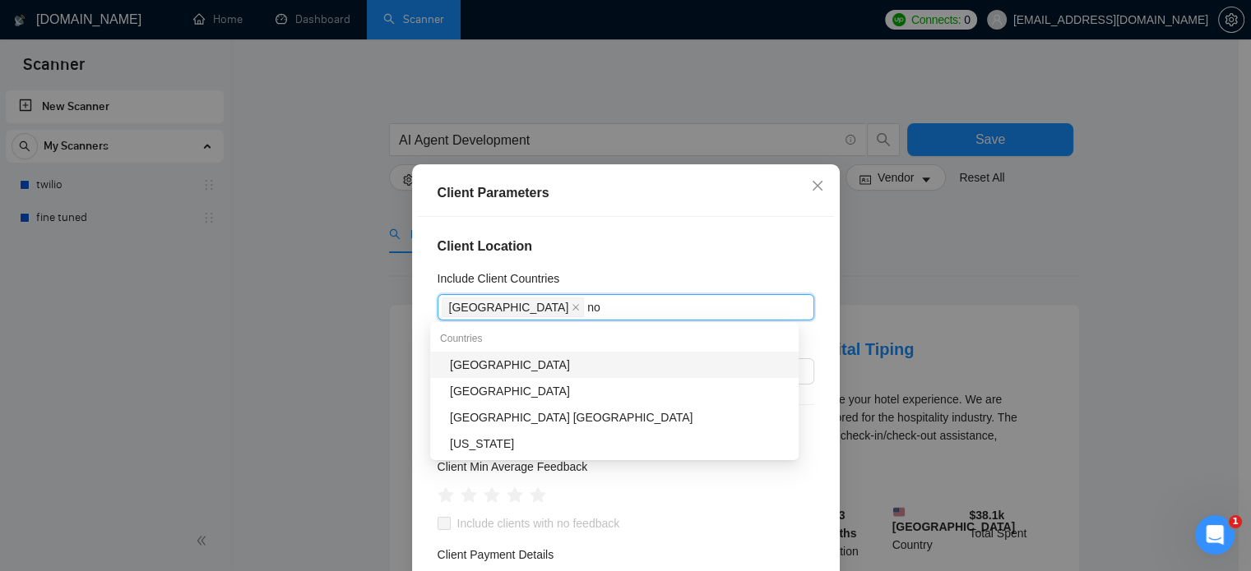
type input "n"
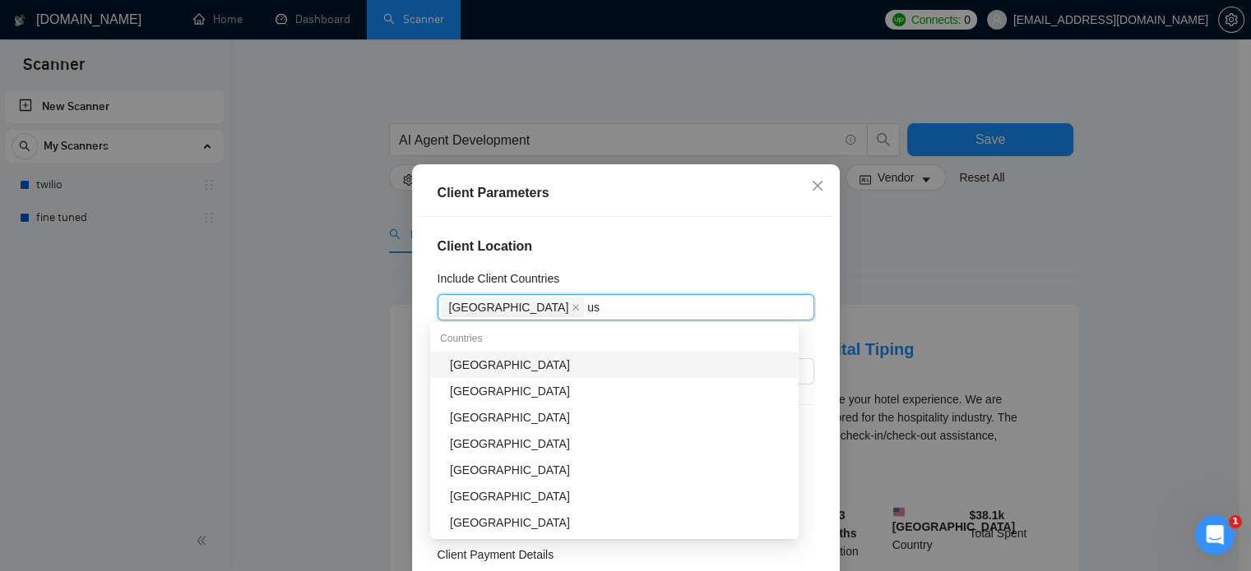
type input "u"
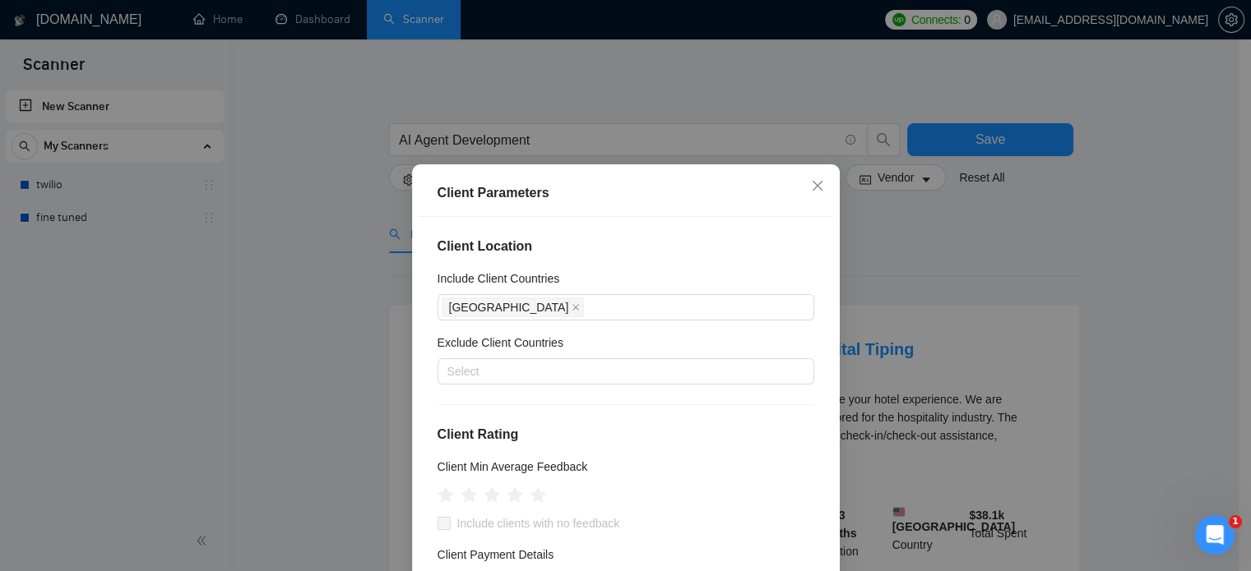
click at [143, 374] on div "Client Parameters Client Location Include Client Countries United States Exclud…" at bounding box center [625, 285] width 1251 height 571
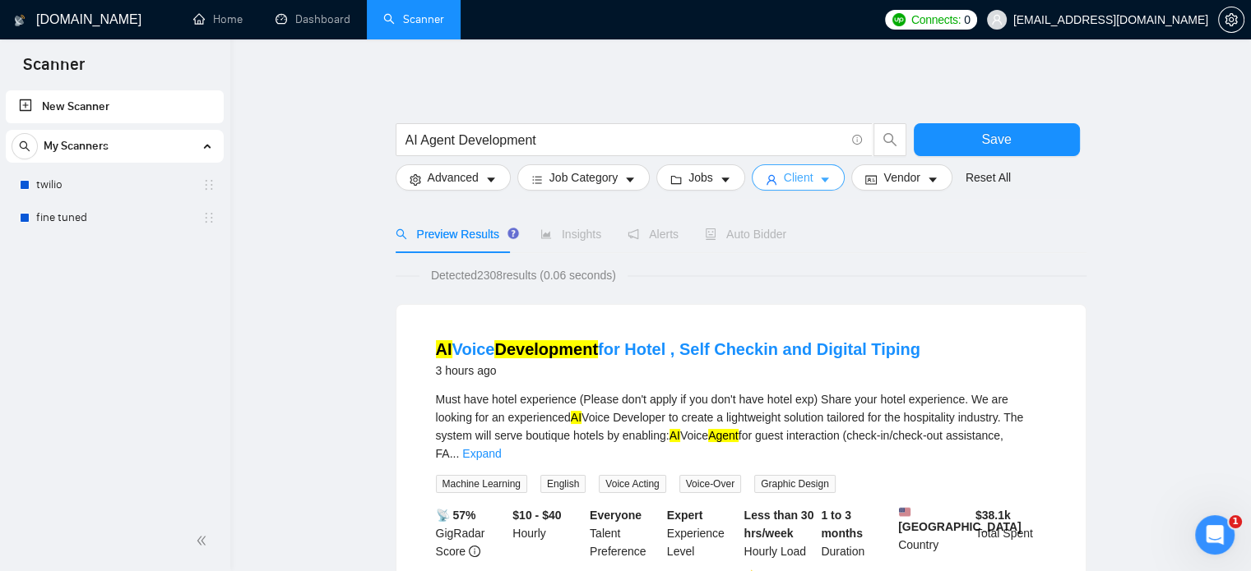
click at [809, 180] on button "Client" at bounding box center [799, 177] width 94 height 26
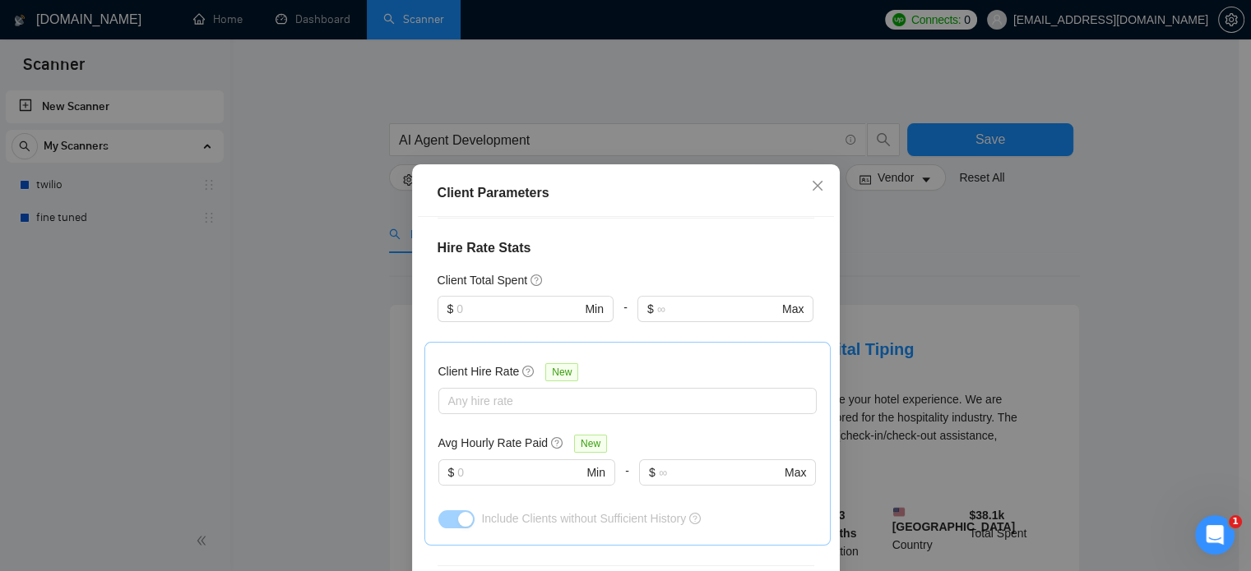
scroll to position [395, 0]
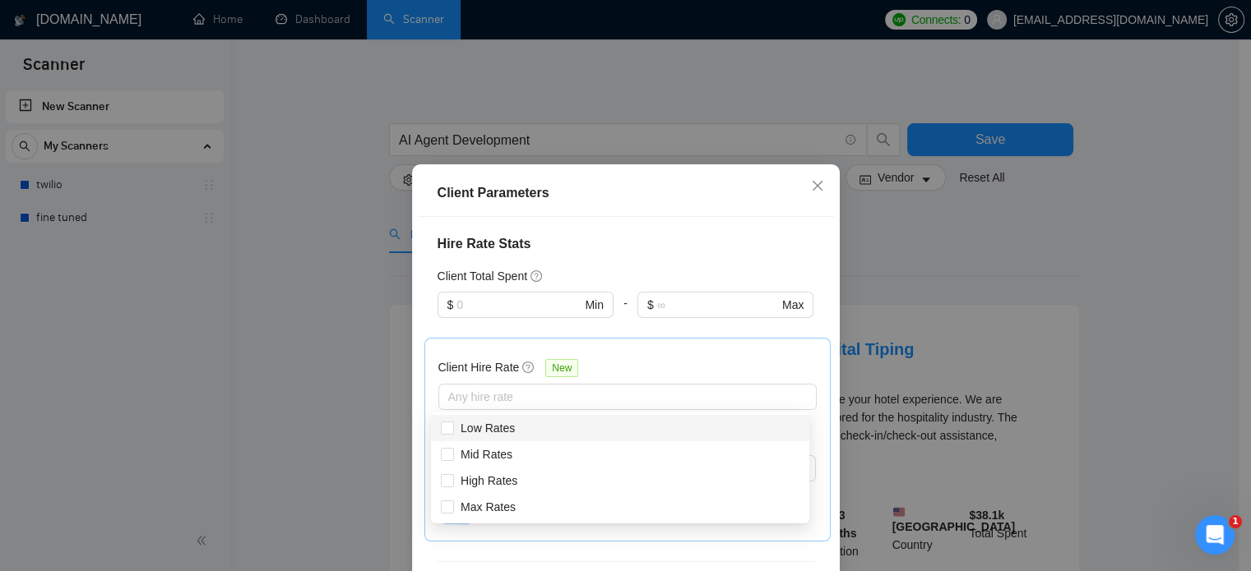
click at [477, 402] on div at bounding box center [619, 397] width 354 height 20
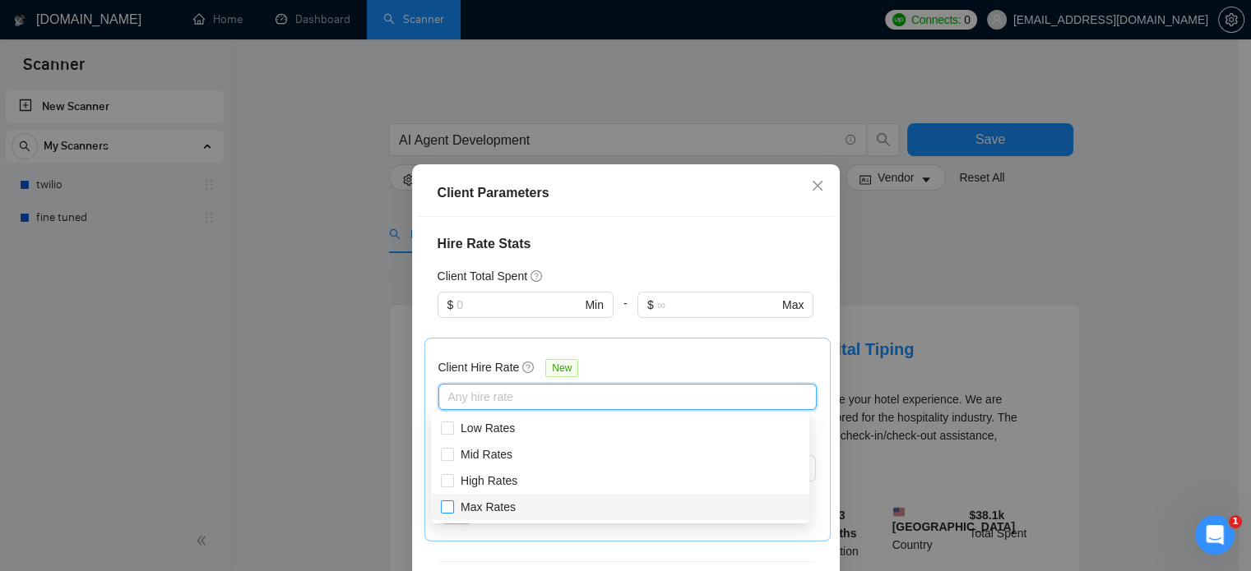
click at [444, 503] on input "Max Rates" at bounding box center [447, 507] width 12 height 12
checkbox input "true"
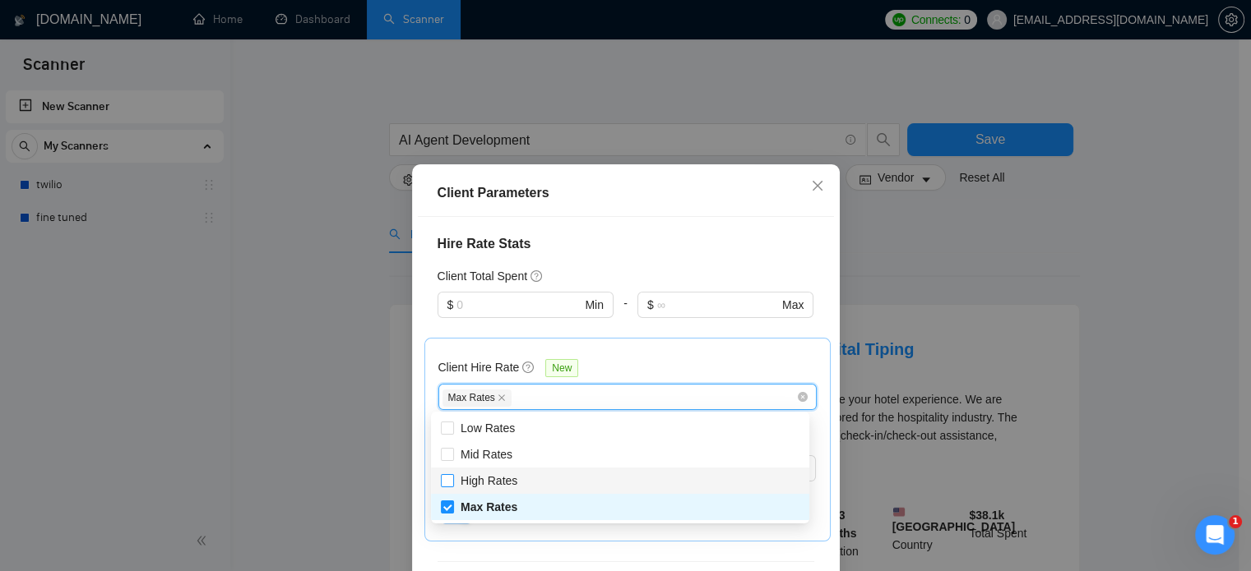
click at [444, 482] on input "High Rates" at bounding box center [447, 480] width 12 height 12
checkbox input "true"
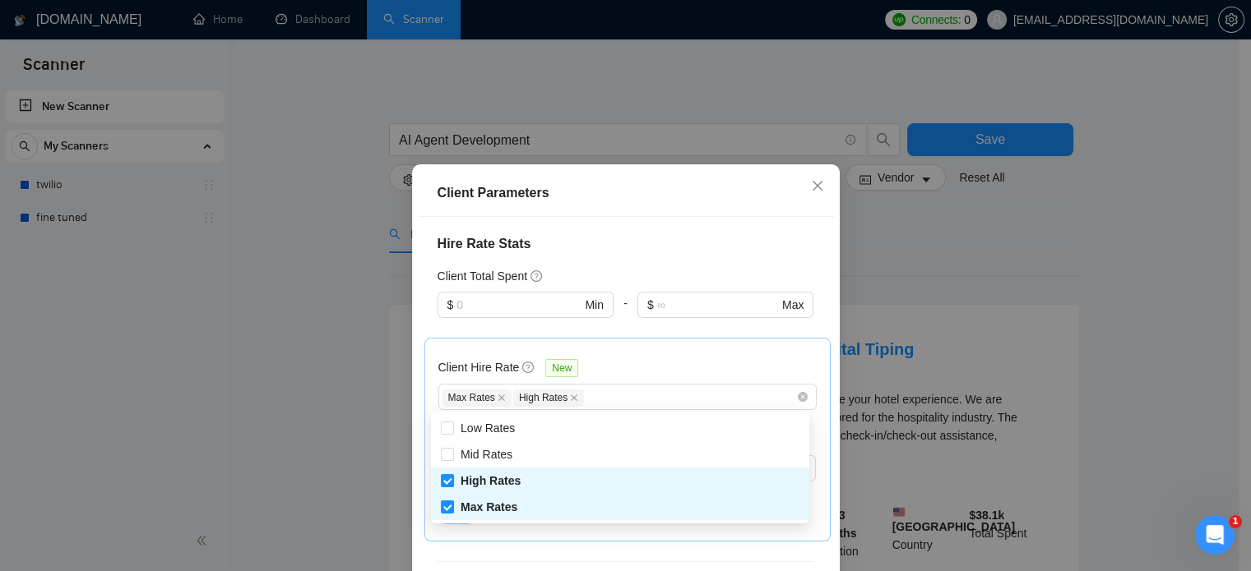
click at [297, 455] on div "Client Parameters Client Location Include Client Countries United States Exclud…" at bounding box center [625, 285] width 1251 height 571
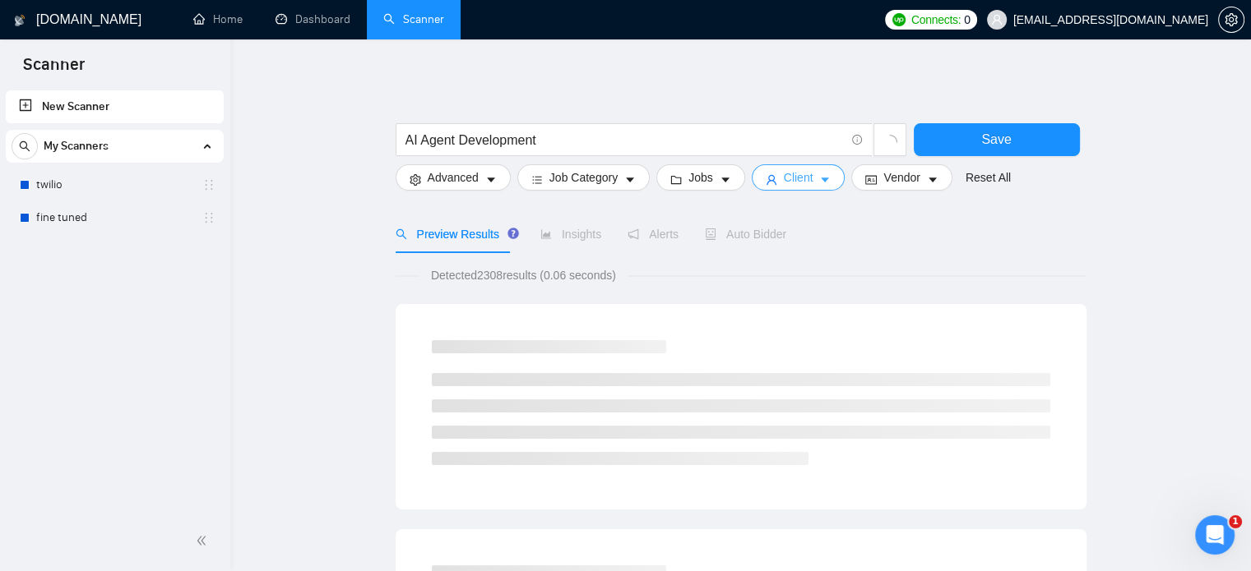
click at [822, 173] on span "caret-down" at bounding box center [825, 179] width 12 height 12
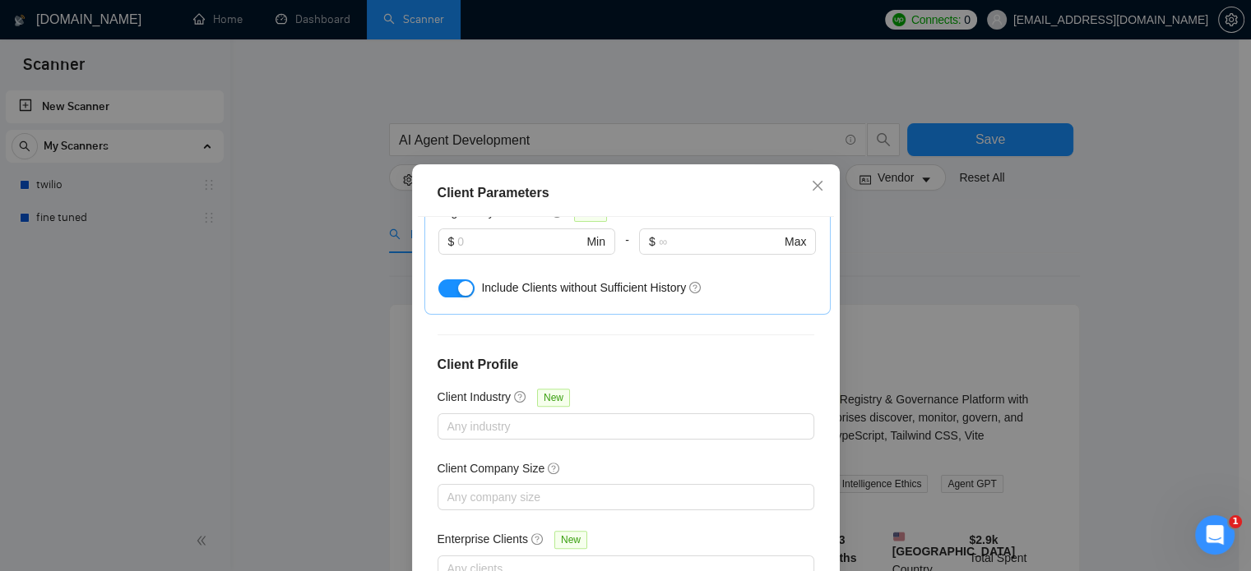
scroll to position [625, 0]
click at [100, 447] on div "Client Parameters Client Location Include Client Countries United States Exclud…" at bounding box center [625, 285] width 1251 height 571
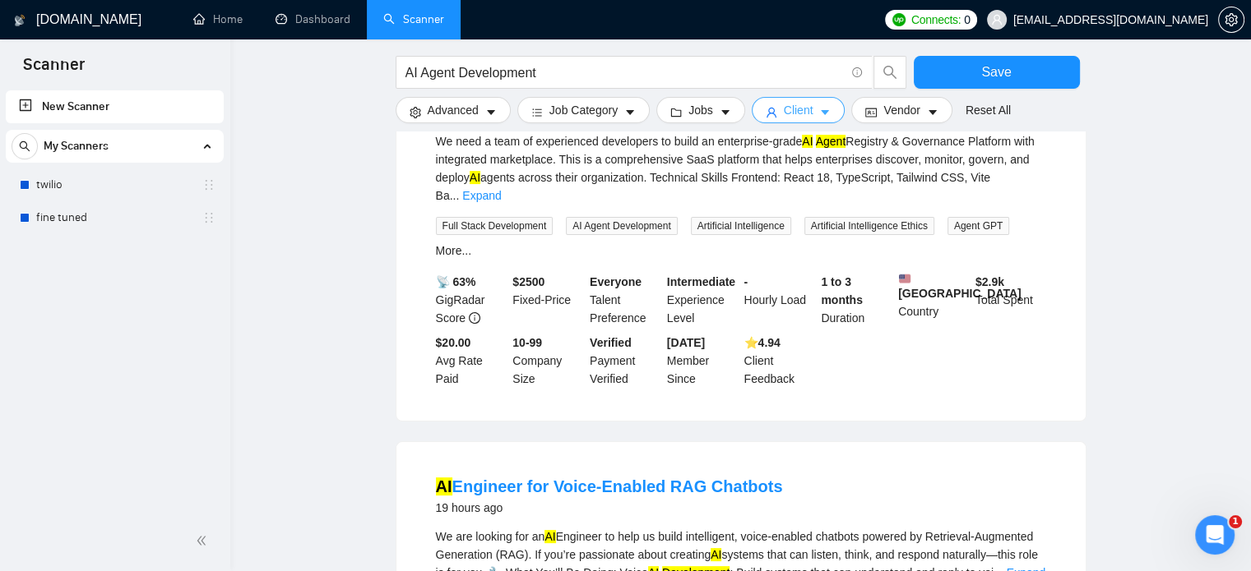
scroll to position [259, 0]
click at [818, 104] on button "Client" at bounding box center [799, 110] width 94 height 26
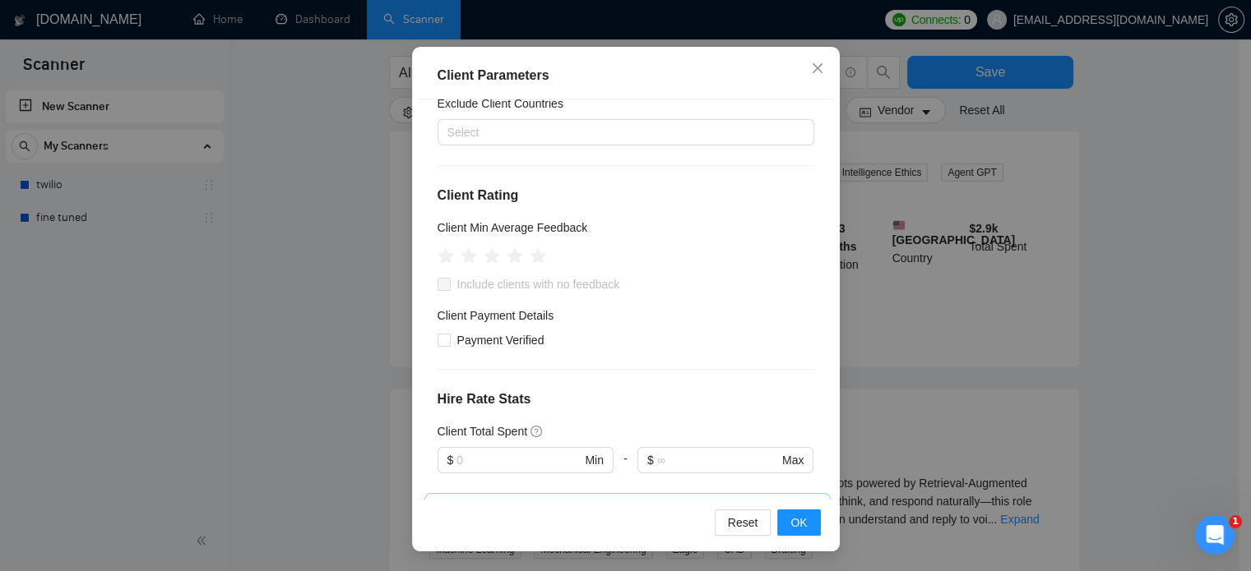
scroll to position [0, 0]
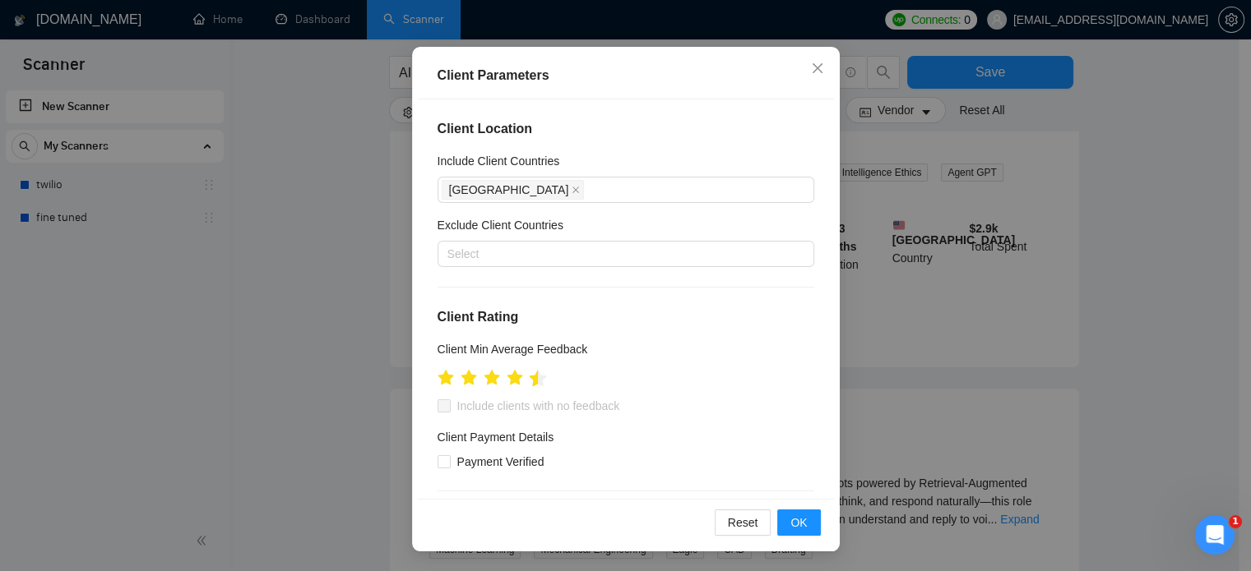
click at [530, 381] on icon "star" at bounding box center [537, 378] width 17 height 16
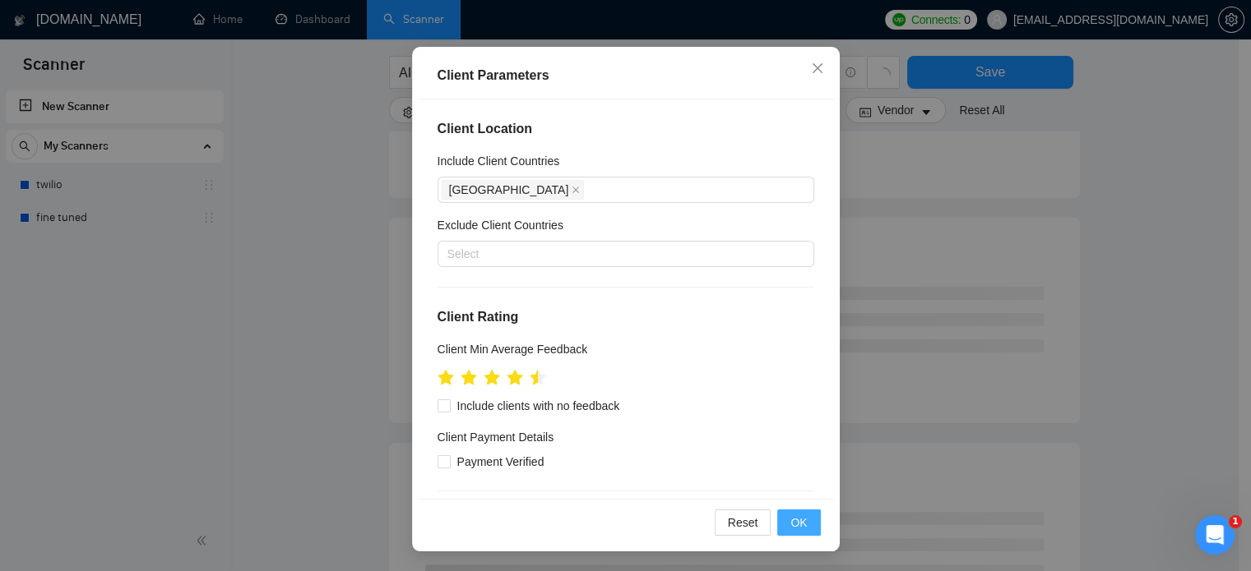
click at [790, 523] on span "OK" at bounding box center [798, 523] width 16 height 18
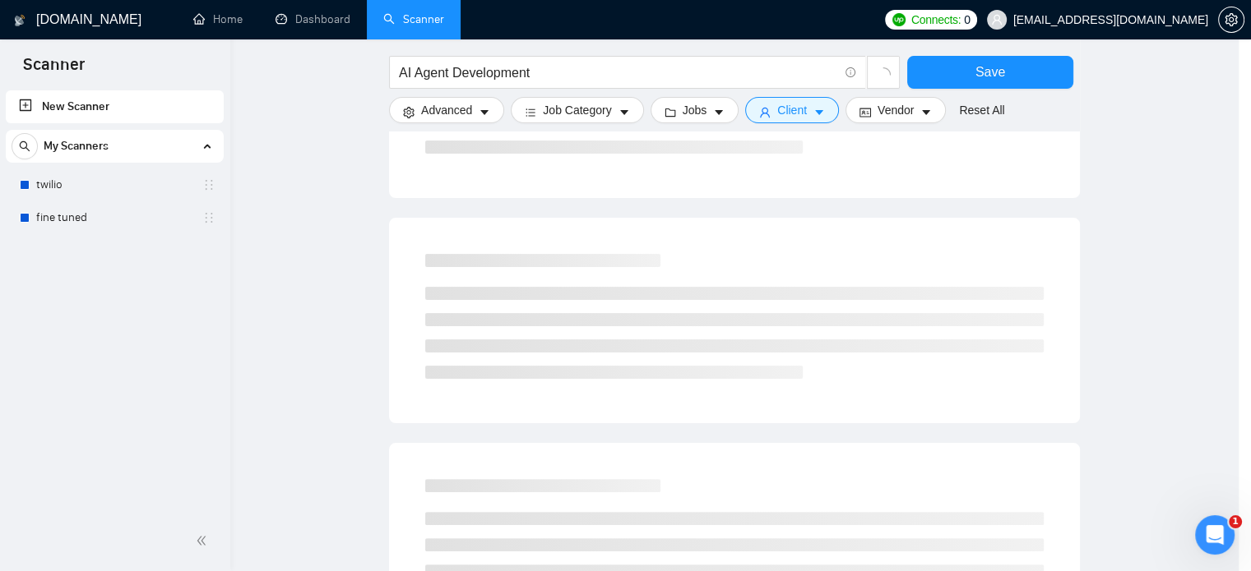
scroll to position [52, 0]
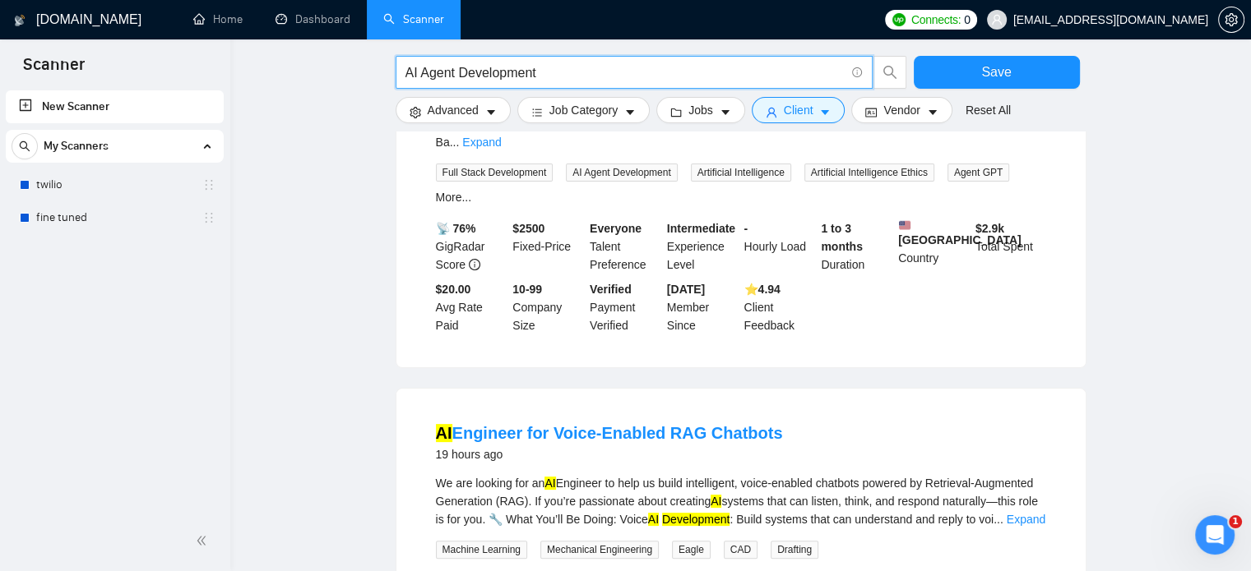
click at [625, 76] on input "AI Agent Development" at bounding box center [624, 72] width 439 height 21
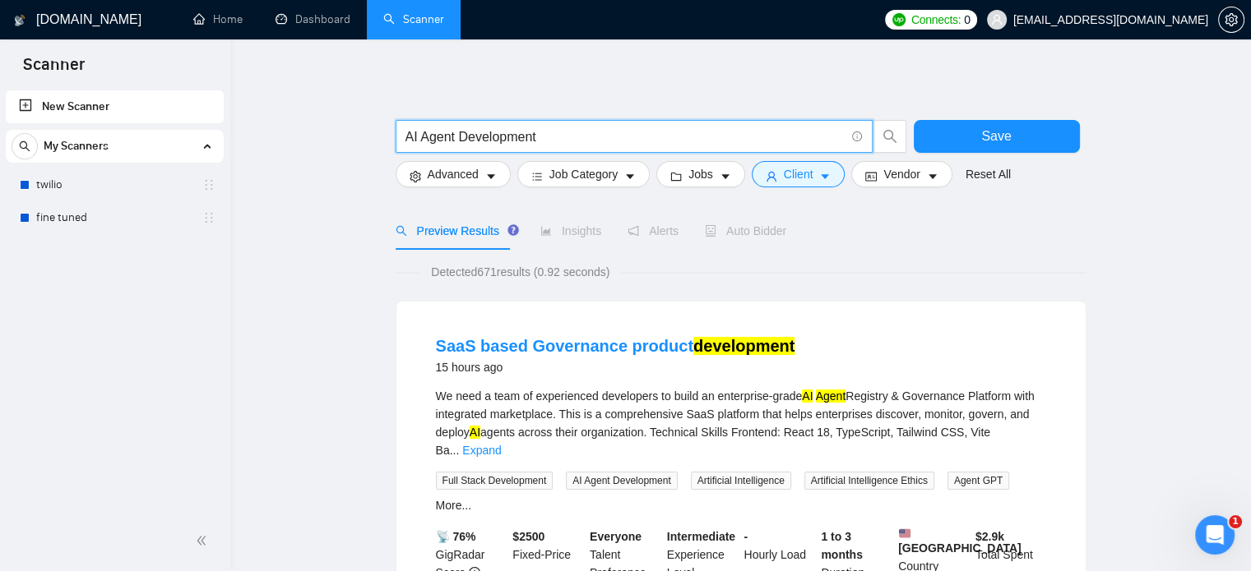
scroll to position [8, 0]
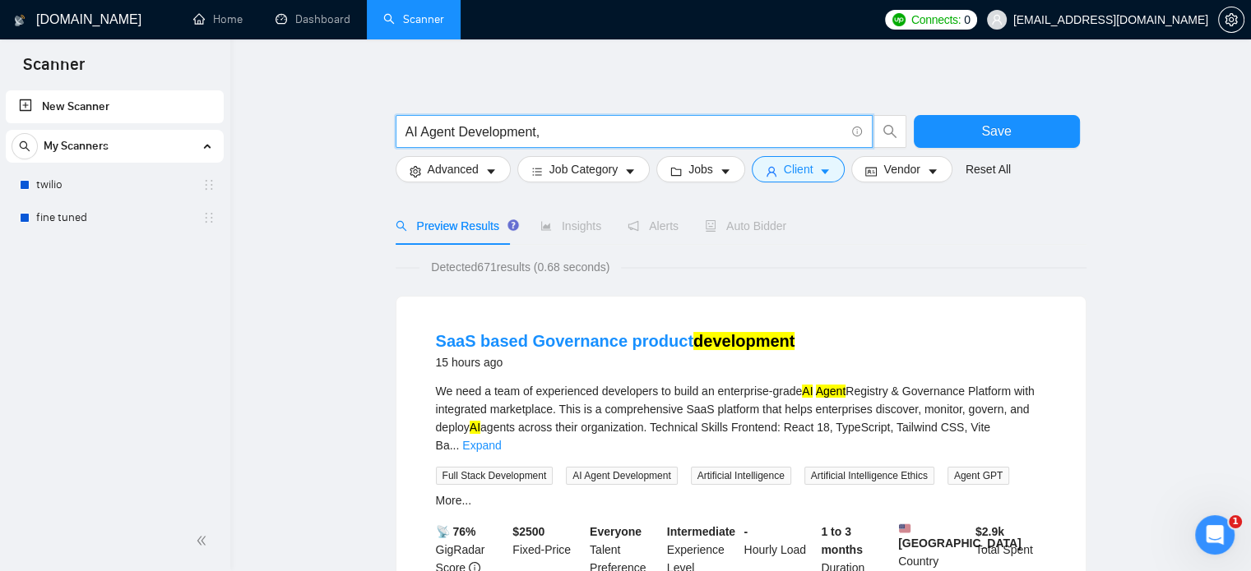
paste input "Skill: AI Agent Development"
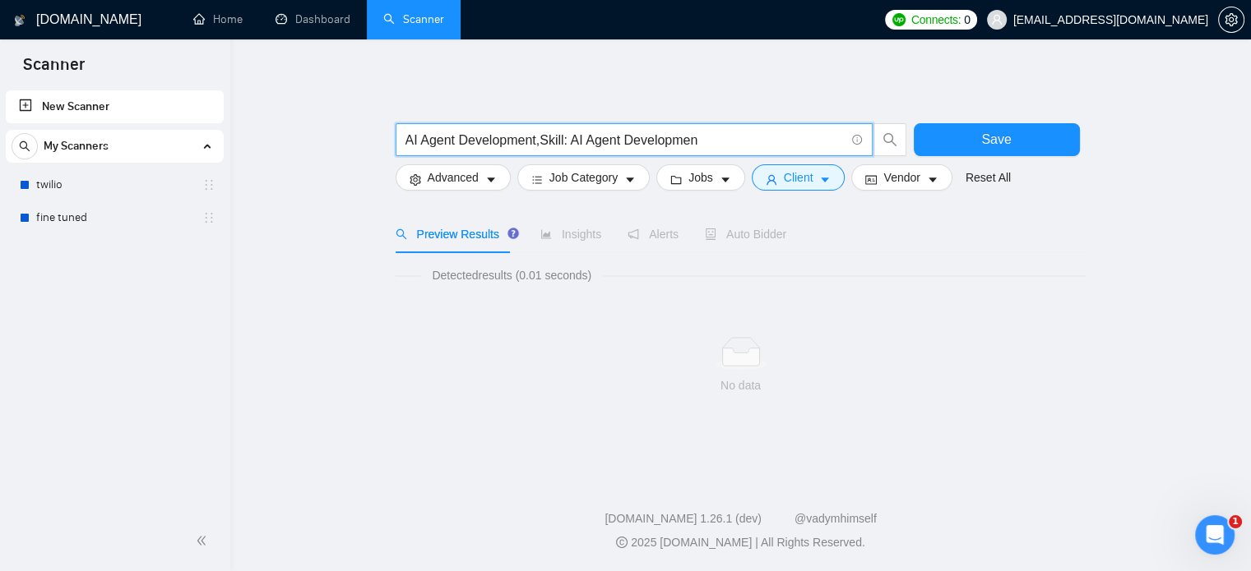
scroll to position [0, 0]
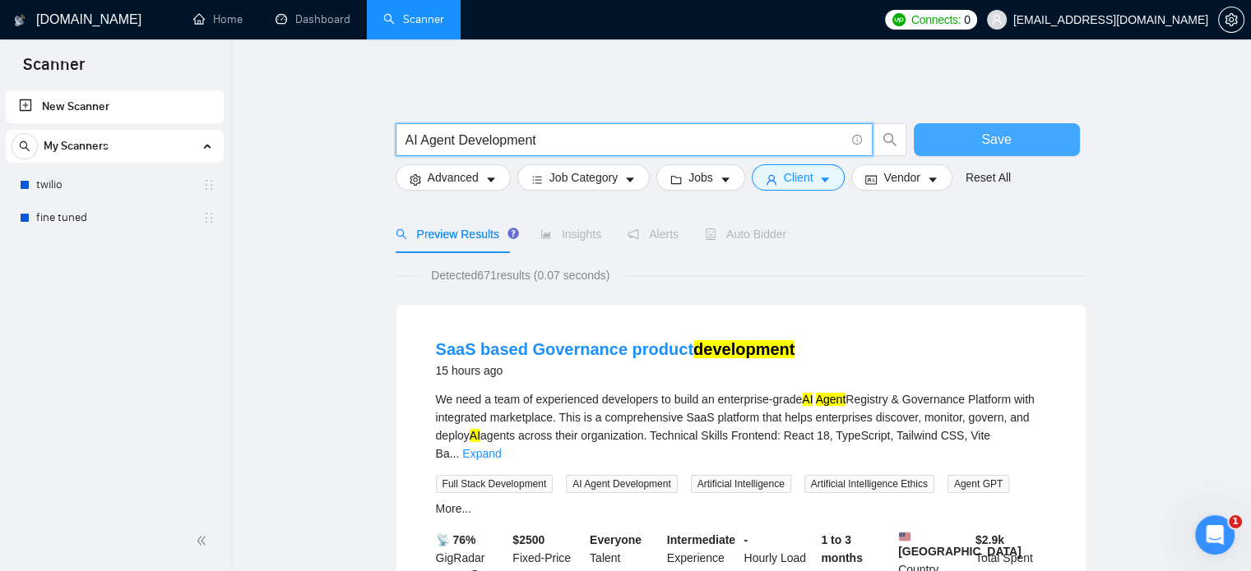
type input "AI Agent Development"
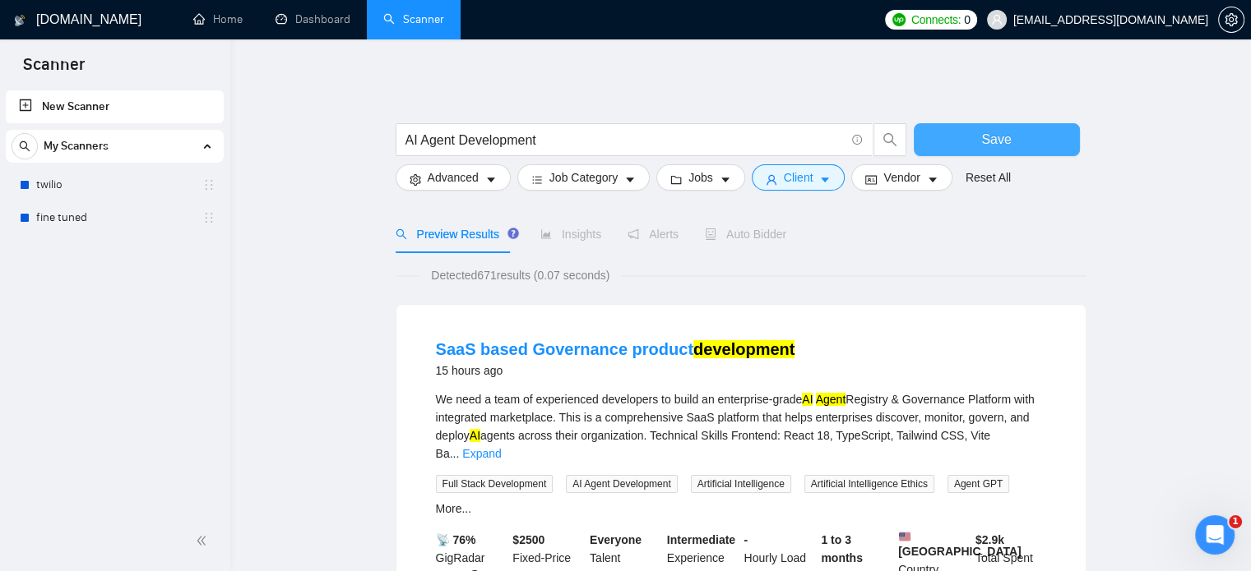
click at [1057, 146] on button "Save" at bounding box center [997, 139] width 166 height 33
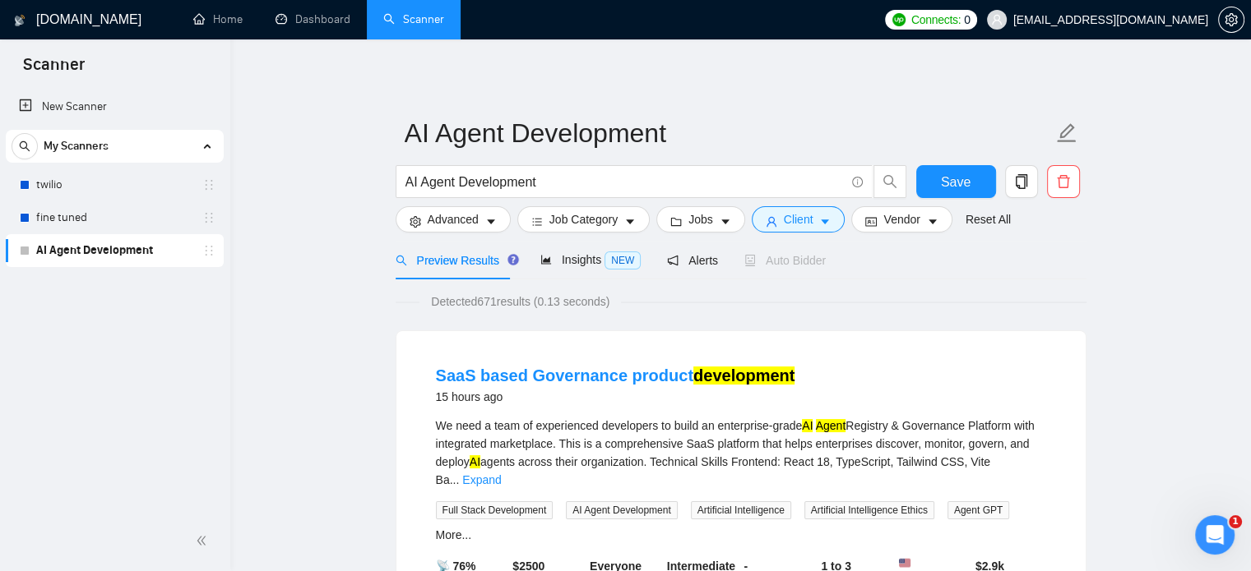
click at [174, 251] on link "AI Agent Development" at bounding box center [114, 250] width 156 height 33
click at [682, 262] on span "Alerts" at bounding box center [692, 260] width 51 height 13
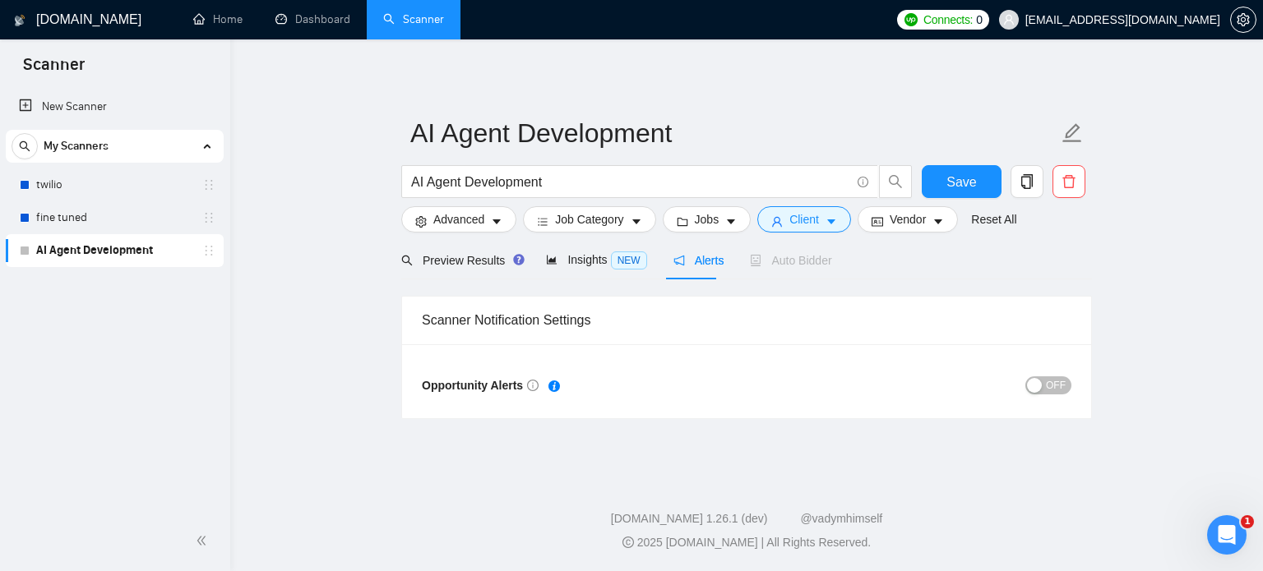
click at [1042, 391] on div "button" at bounding box center [1034, 385] width 15 height 15
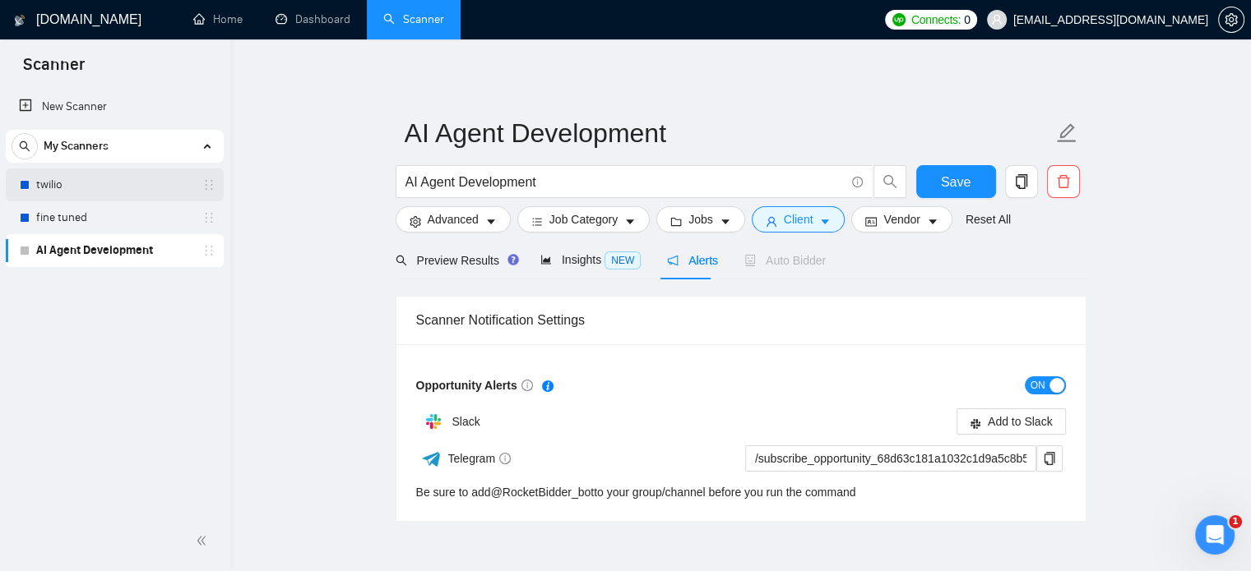
click at [164, 175] on link "twilio" at bounding box center [114, 185] width 156 height 33
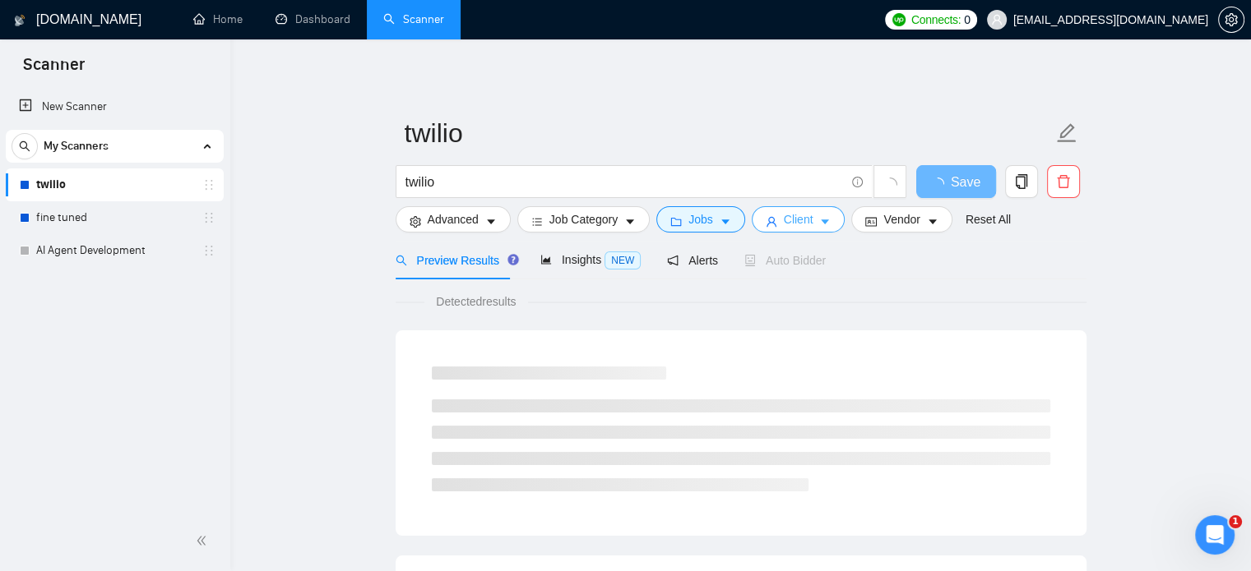
click at [826, 216] on button "Client" at bounding box center [799, 219] width 94 height 26
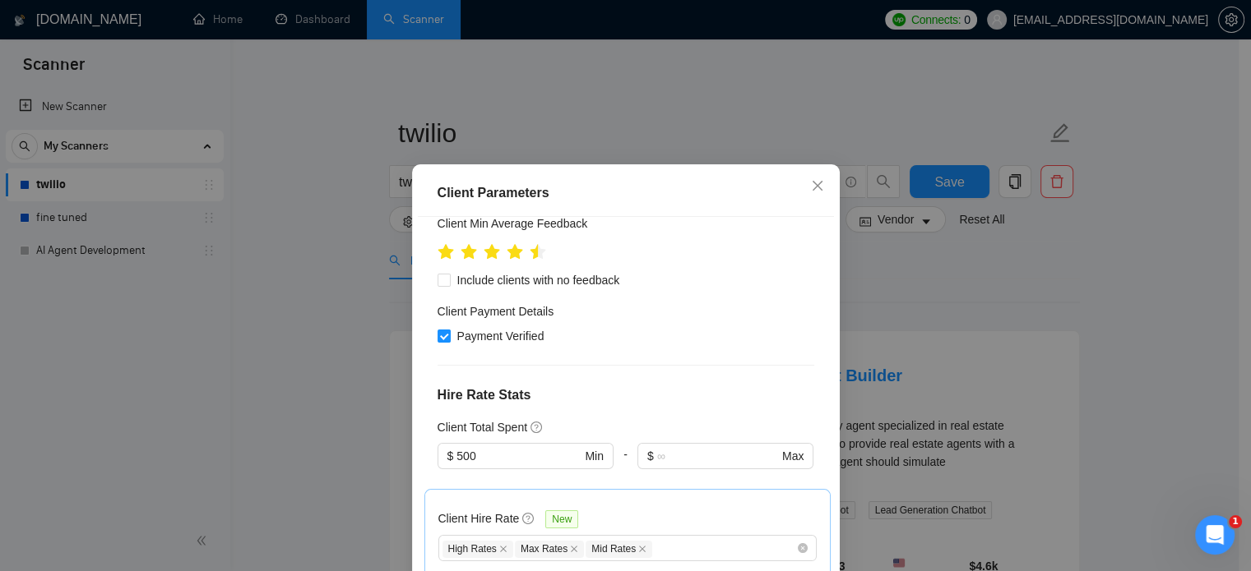
scroll to position [625, 0]
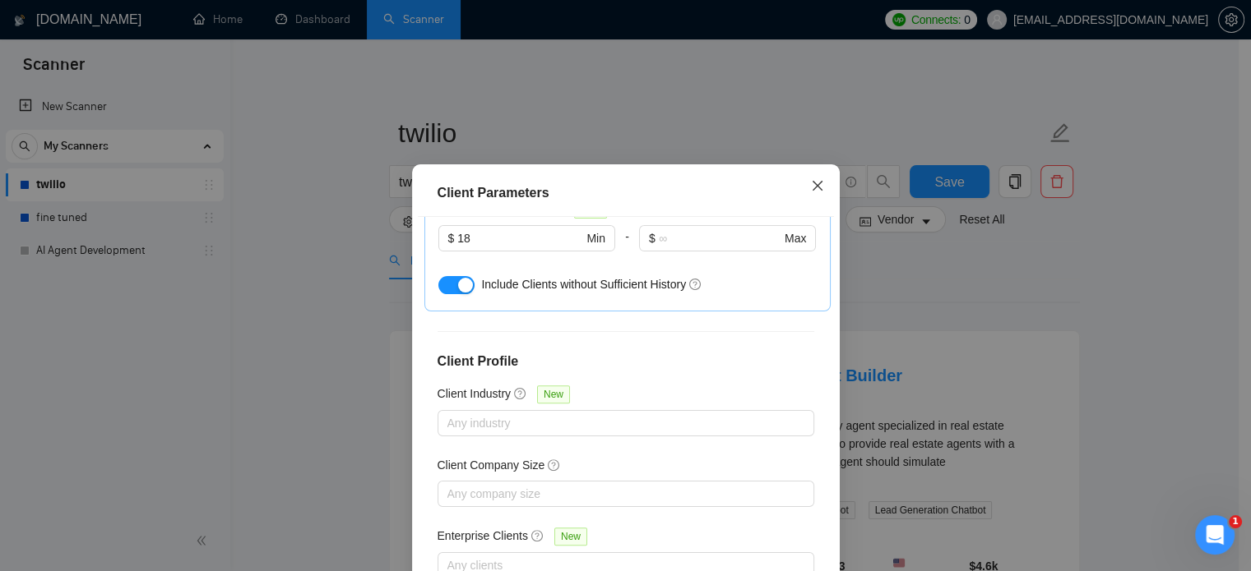
click at [814, 188] on icon "close" at bounding box center [817, 185] width 13 height 13
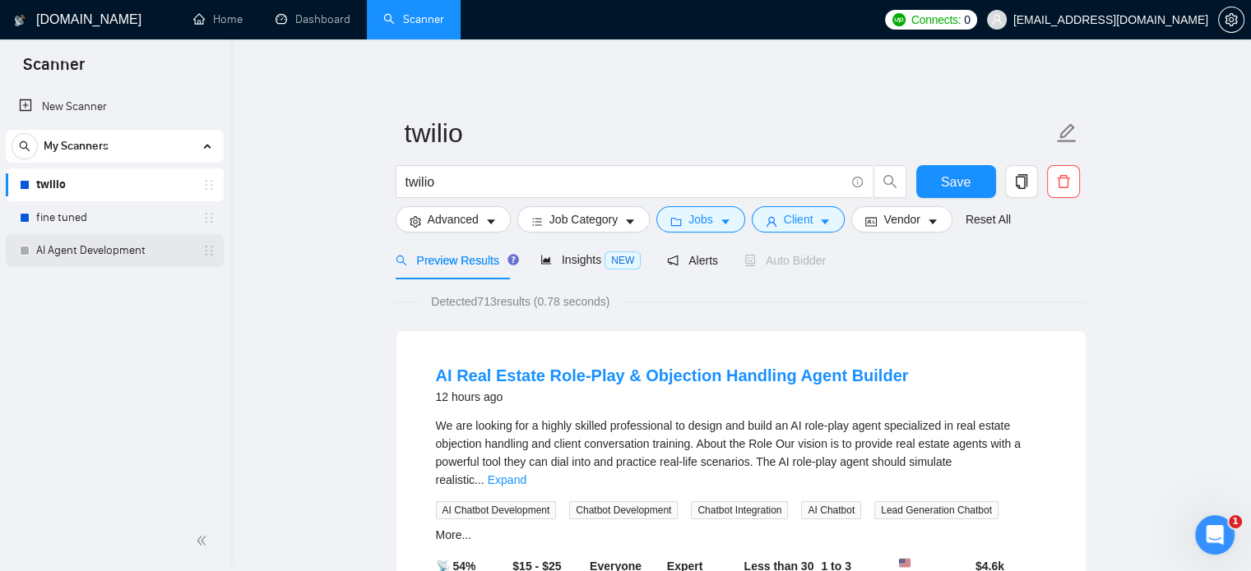
click at [156, 239] on link "AI Agent Development" at bounding box center [114, 250] width 156 height 33
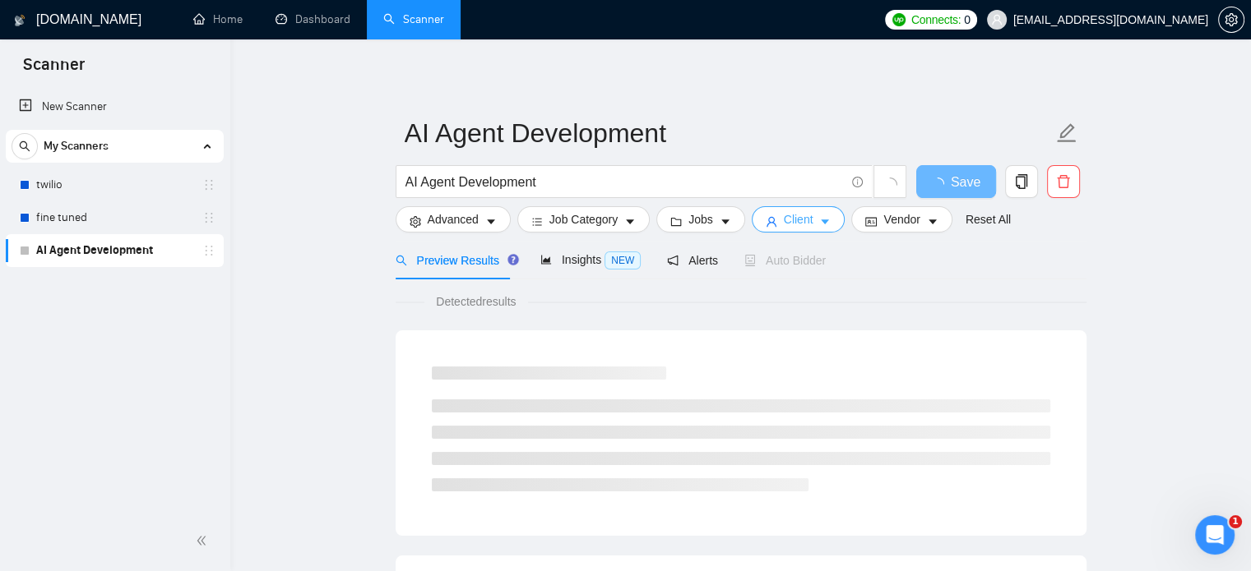
click at [826, 218] on button "Client" at bounding box center [799, 219] width 94 height 26
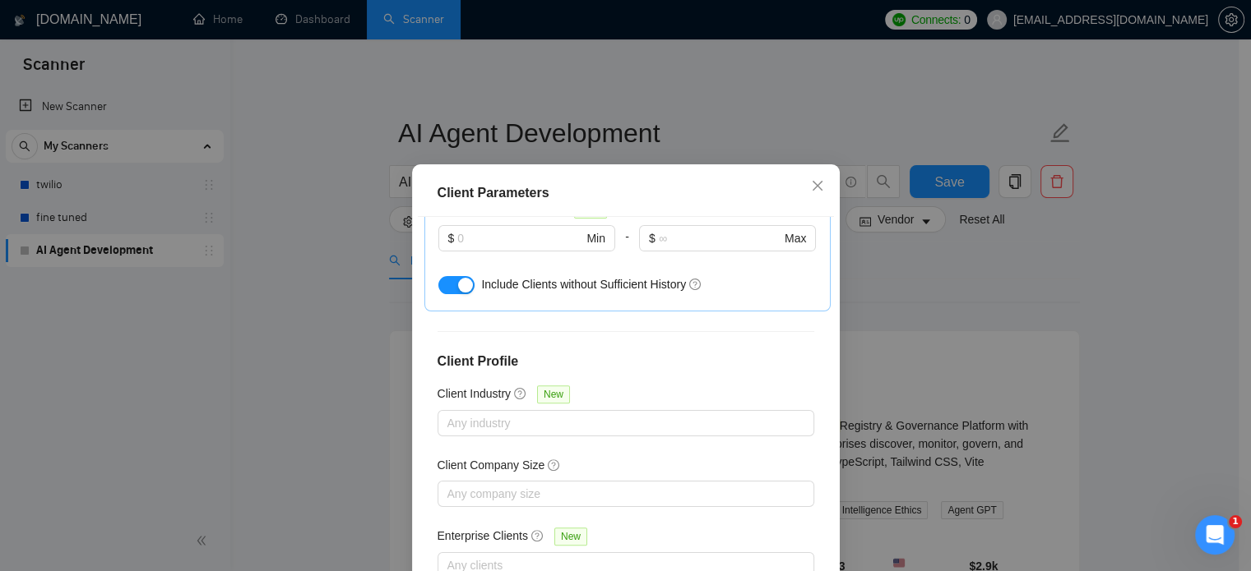
click at [899, 322] on div "Client Parameters Client Location Include Client Countries United States Exclud…" at bounding box center [625, 285] width 1251 height 571
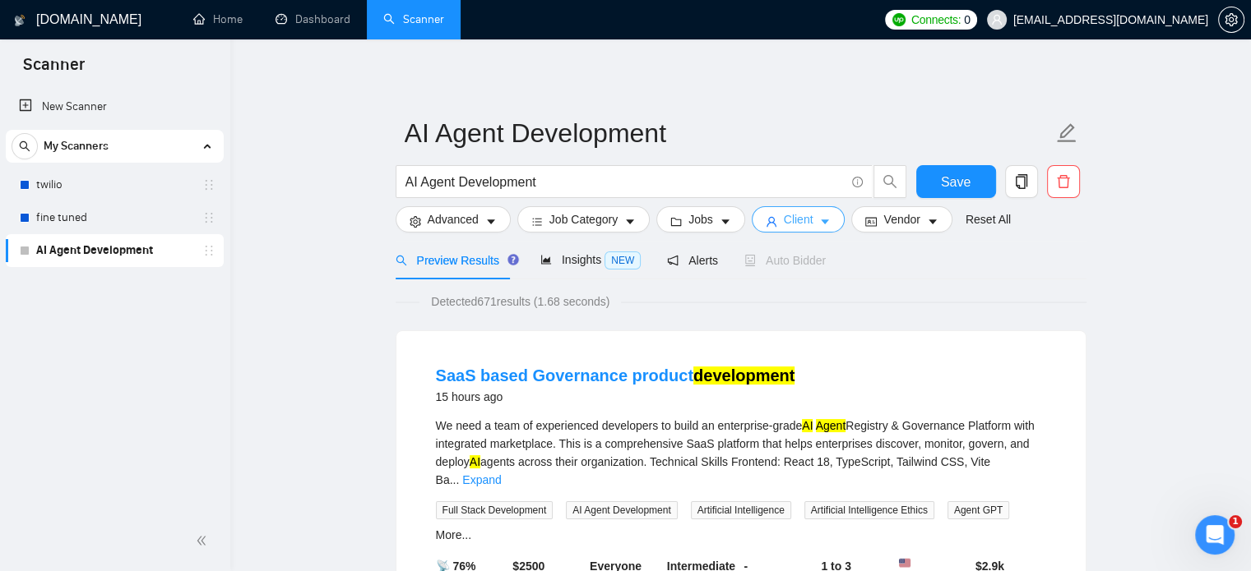
click at [812, 217] on button "Client" at bounding box center [799, 219] width 94 height 26
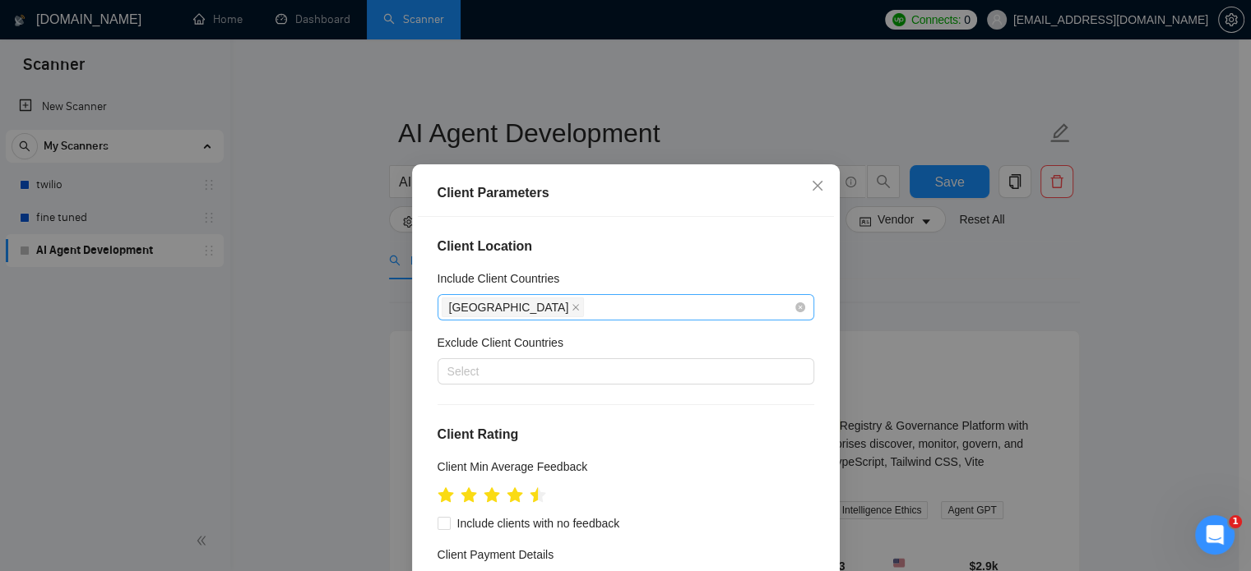
click at [574, 308] on div "United States" at bounding box center [618, 307] width 352 height 23
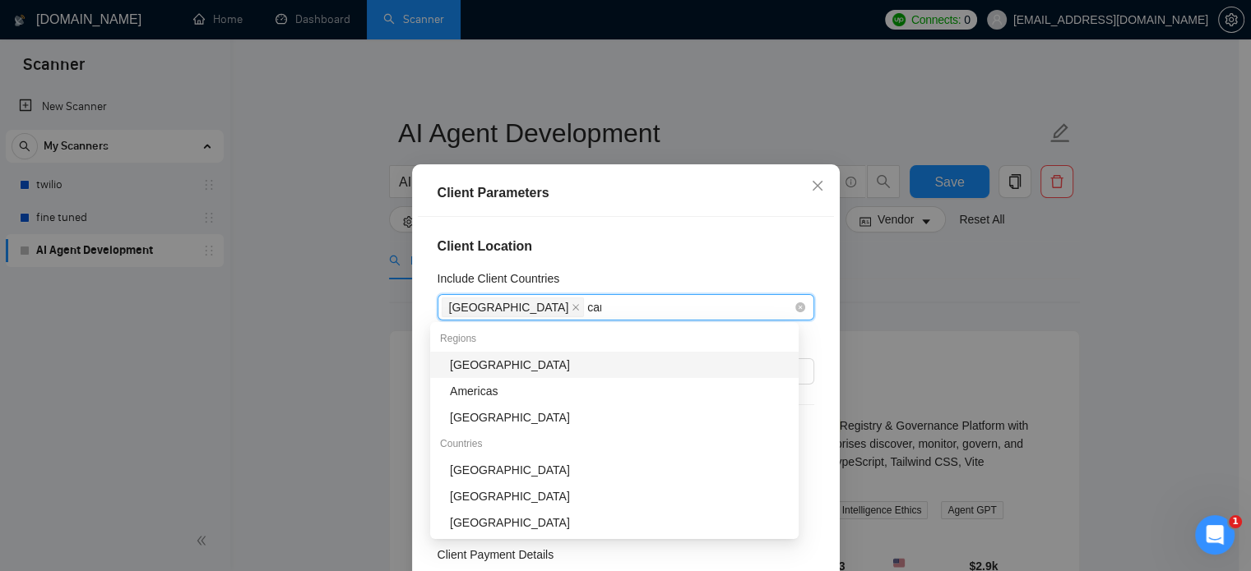
type input "cana"
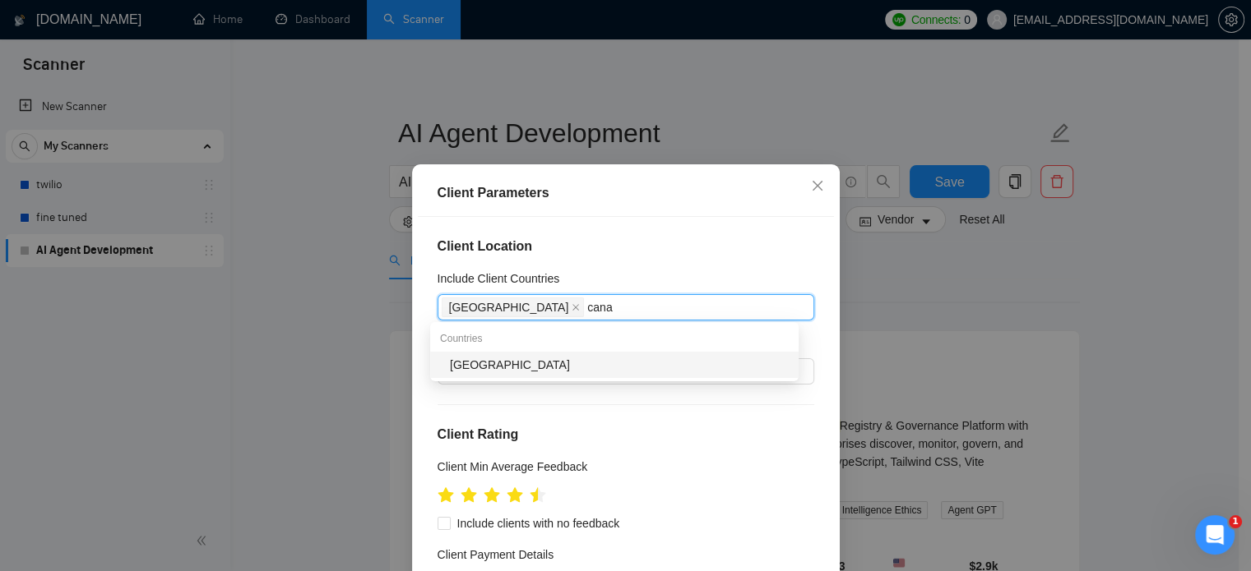
click at [551, 368] on div "Canada" at bounding box center [619, 365] width 339 height 18
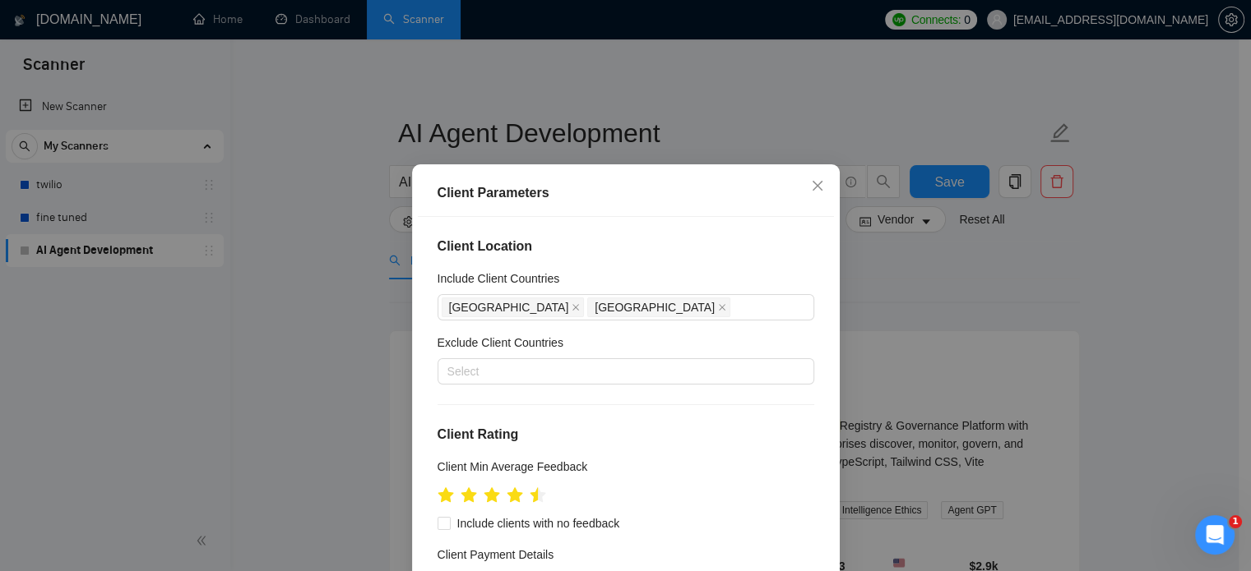
click at [209, 371] on div "Client Parameters Client Location Include Client Countries United States Canada…" at bounding box center [625, 285] width 1251 height 571
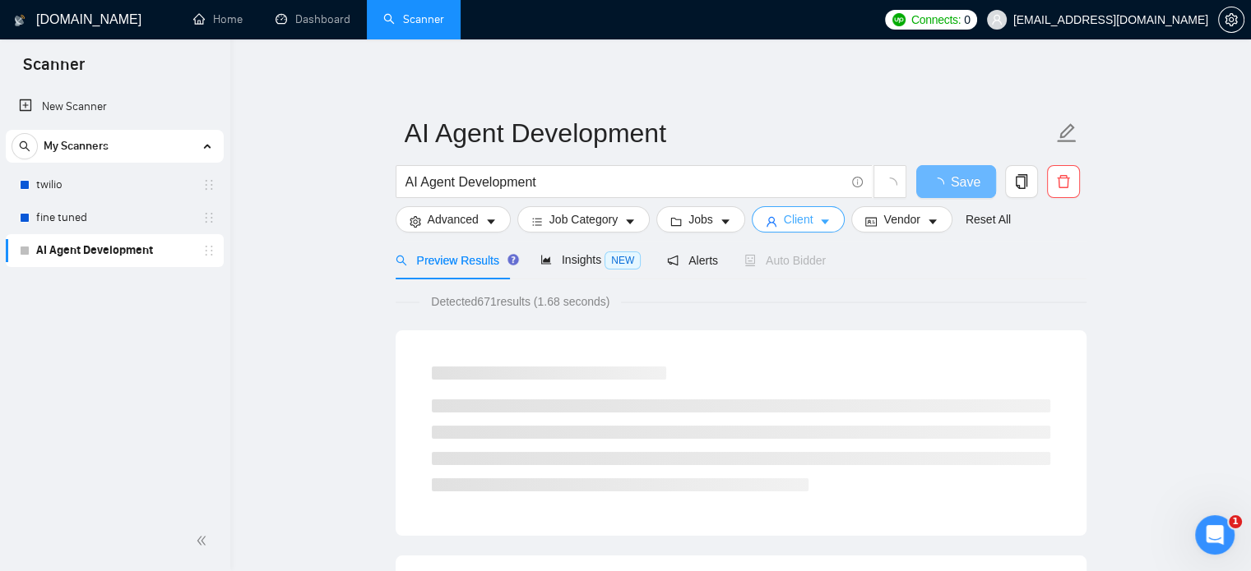
click at [796, 220] on span "Client" at bounding box center [799, 219] width 30 height 18
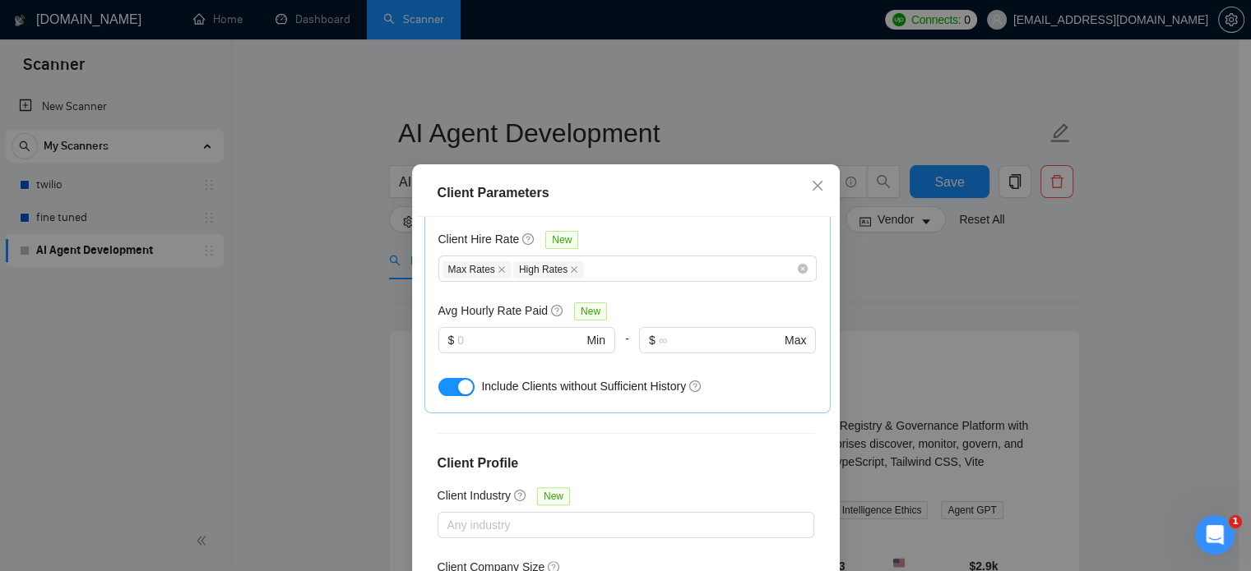
scroll to position [625, 0]
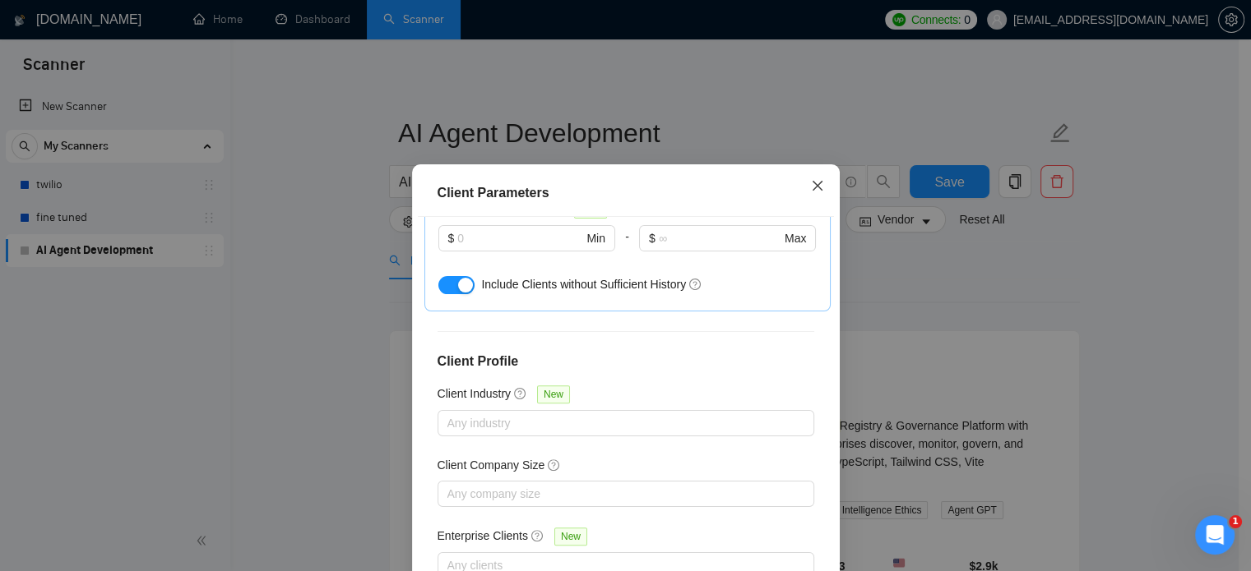
click at [816, 181] on icon "close" at bounding box center [817, 185] width 13 height 13
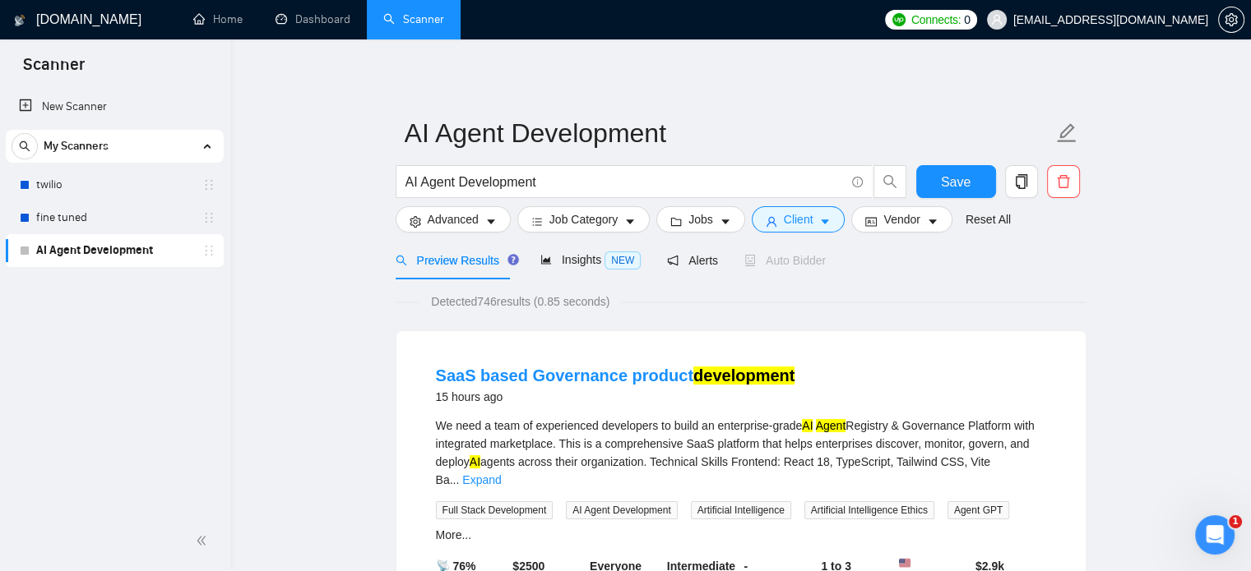
click at [183, 363] on div "New Scanner My Scanners twilio fine tuned AI Agent Development" at bounding box center [115, 299] width 230 height 424
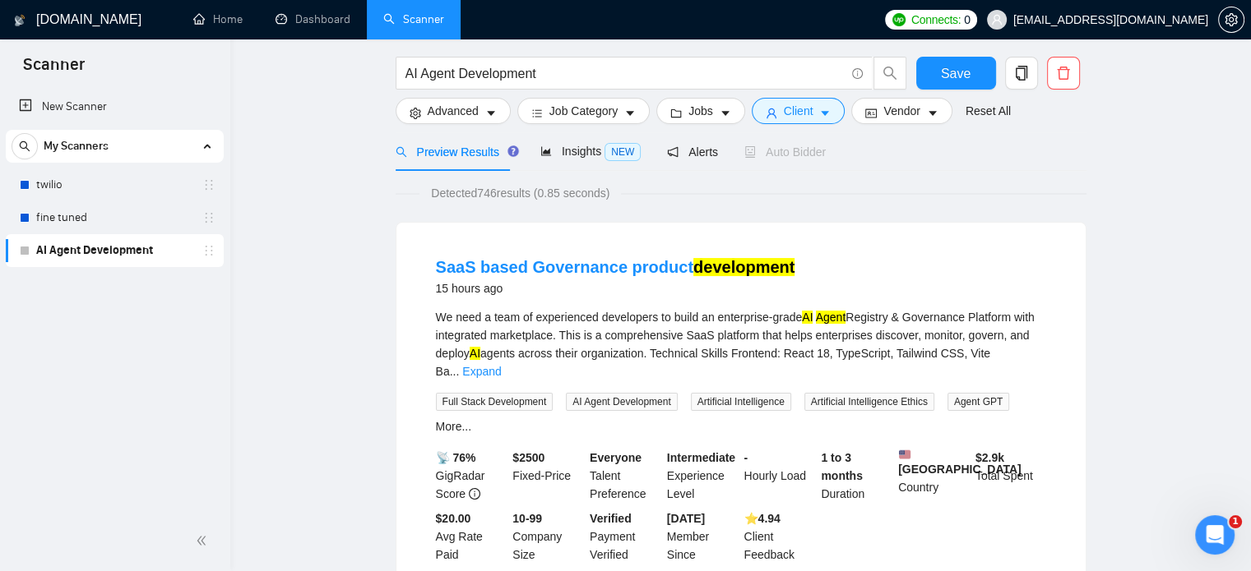
scroll to position [0, 0]
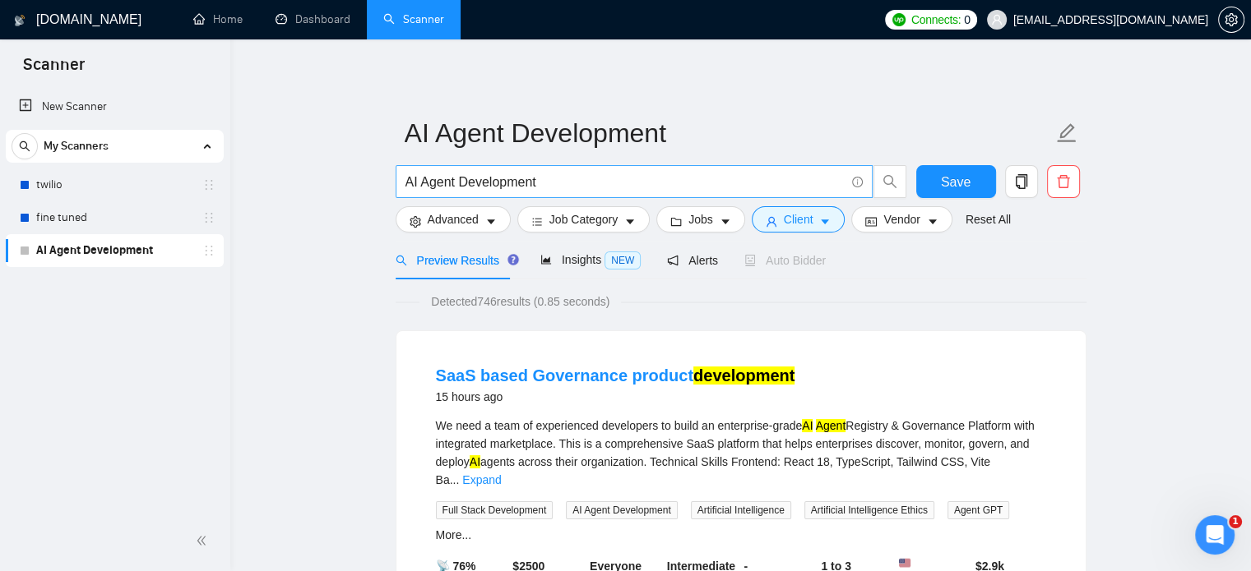
click at [553, 170] on span "AI Agent Development" at bounding box center [634, 181] width 477 height 33
click at [548, 179] on input "AI Agent Development" at bounding box center [624, 182] width 439 height 21
type input "A"
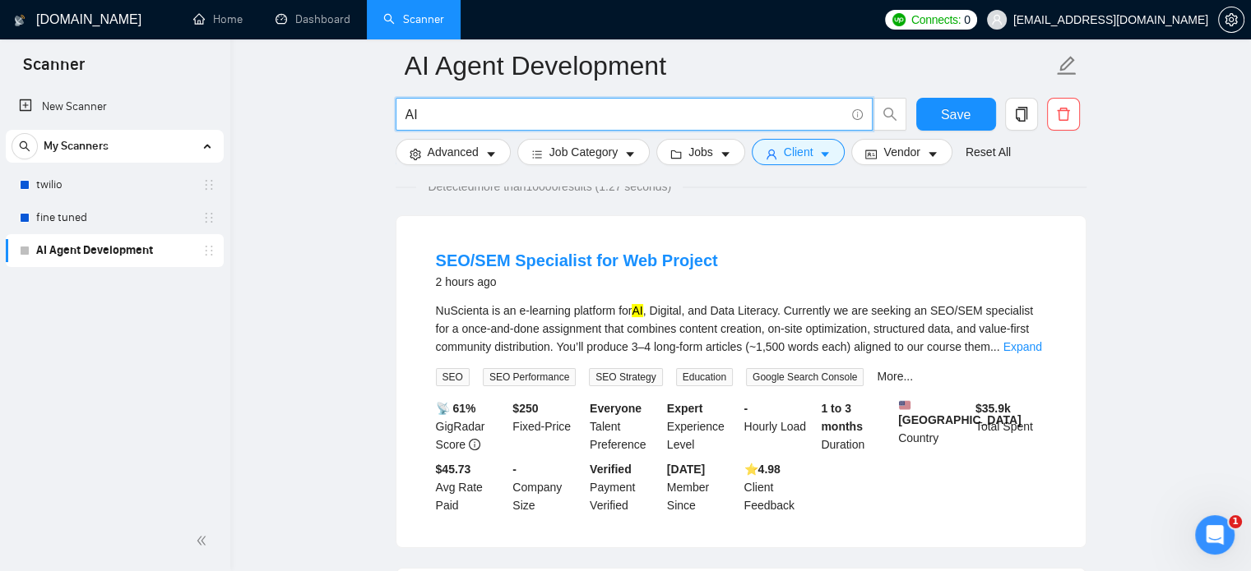
scroll to position [124, 0]
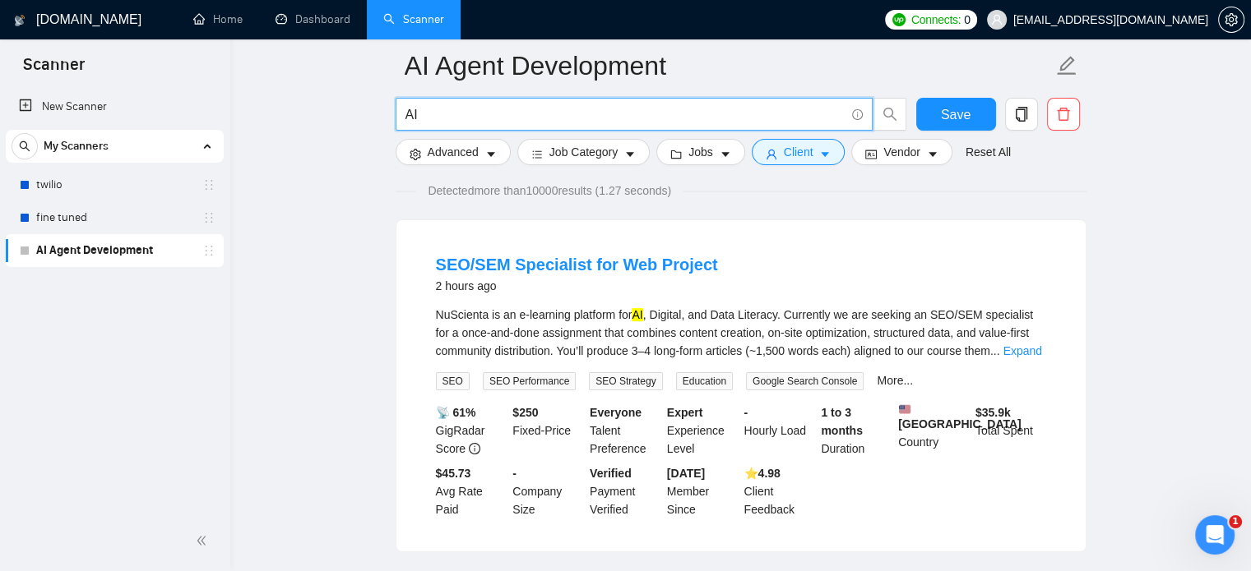
type input "AI"
